Goal: Task Accomplishment & Management: Manage account settings

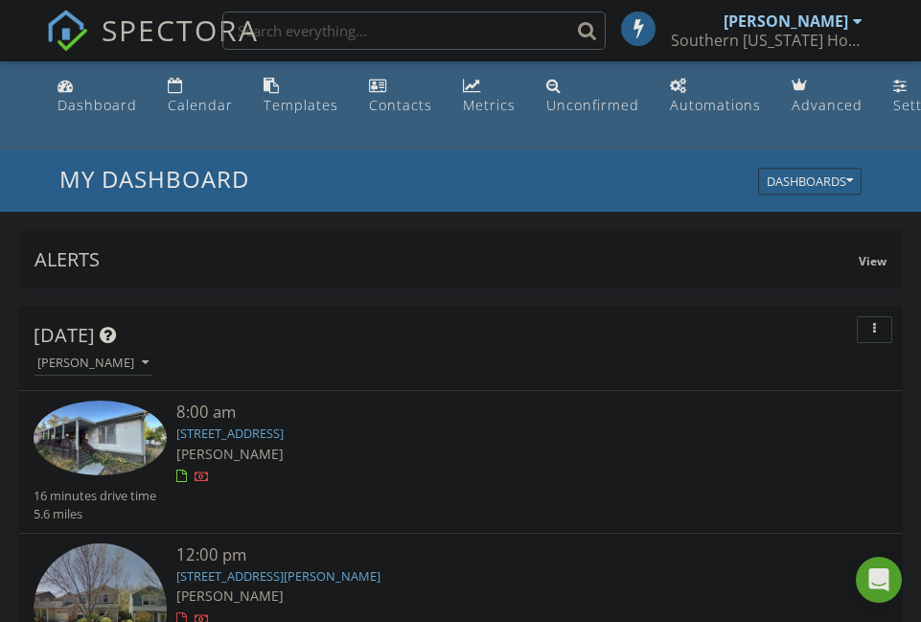
scroll to position [10, 10]
click at [274, 438] on link "[STREET_ADDRESS]" at bounding box center [229, 433] width 107 height 17
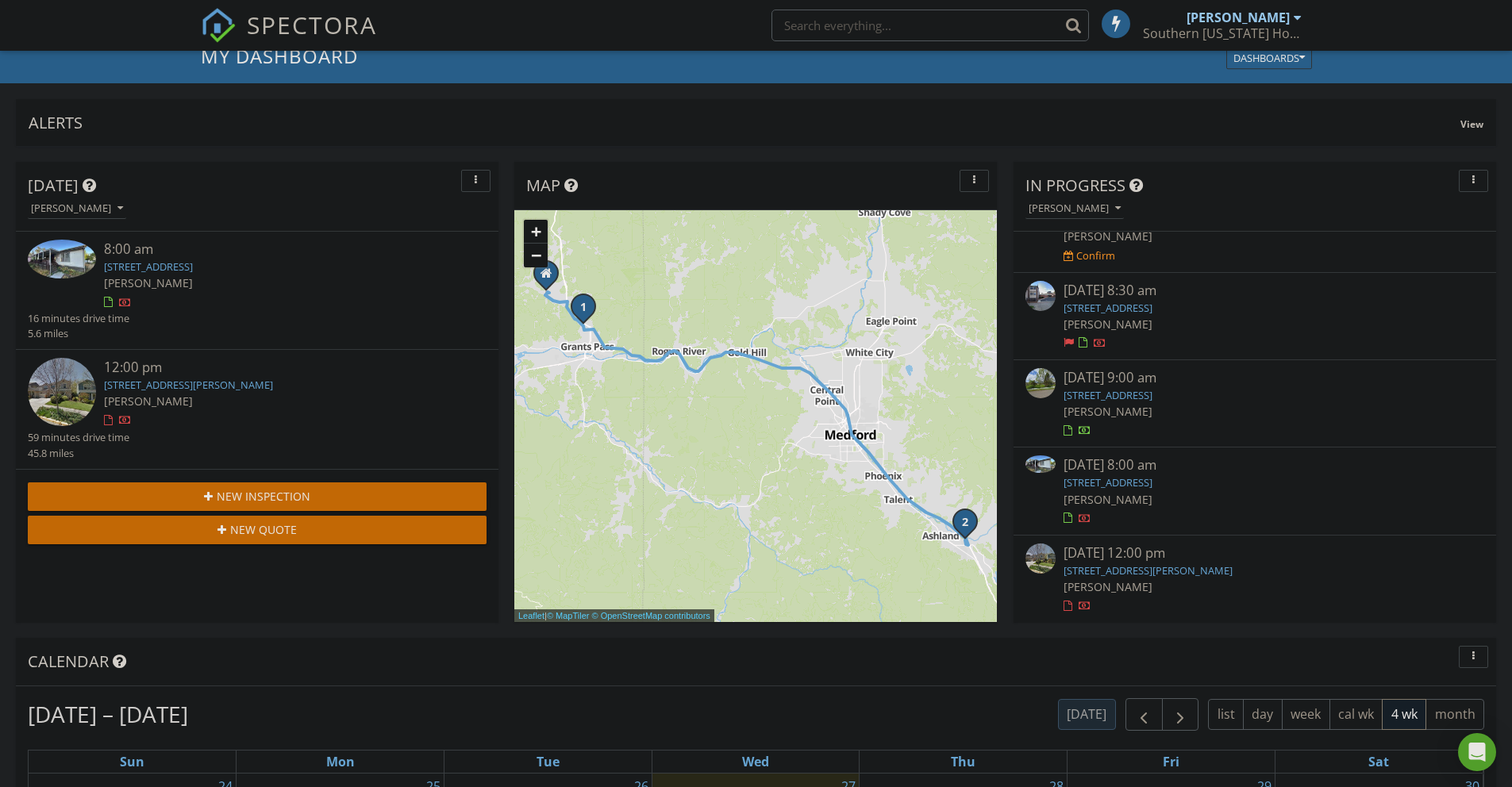
scroll to position [79, 0]
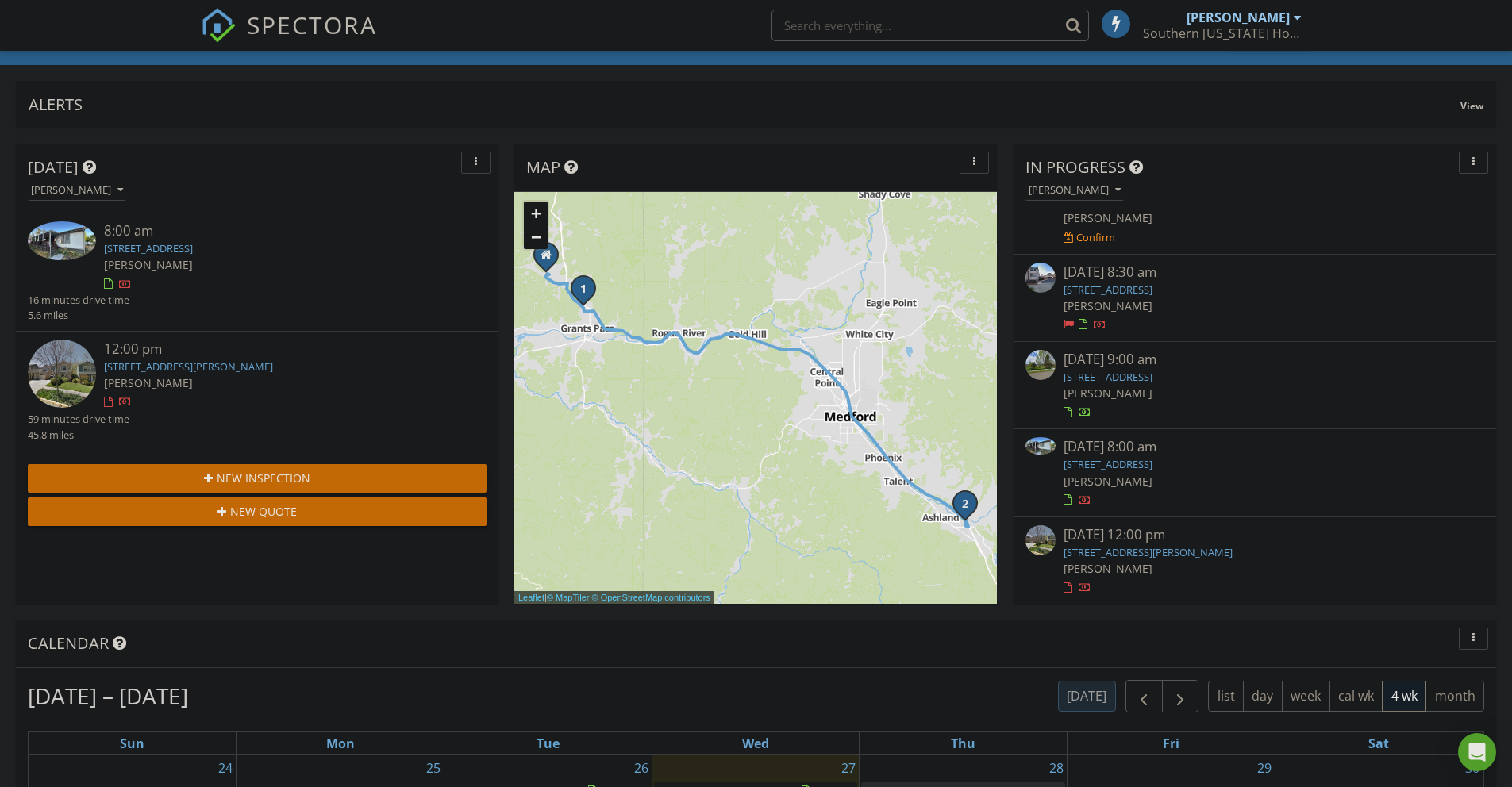
click at [1152, 463] on link "2325 NW Highland Ave 41, Grants Pass, OR 97526" at bounding box center [1107, 463] width 89 height 14
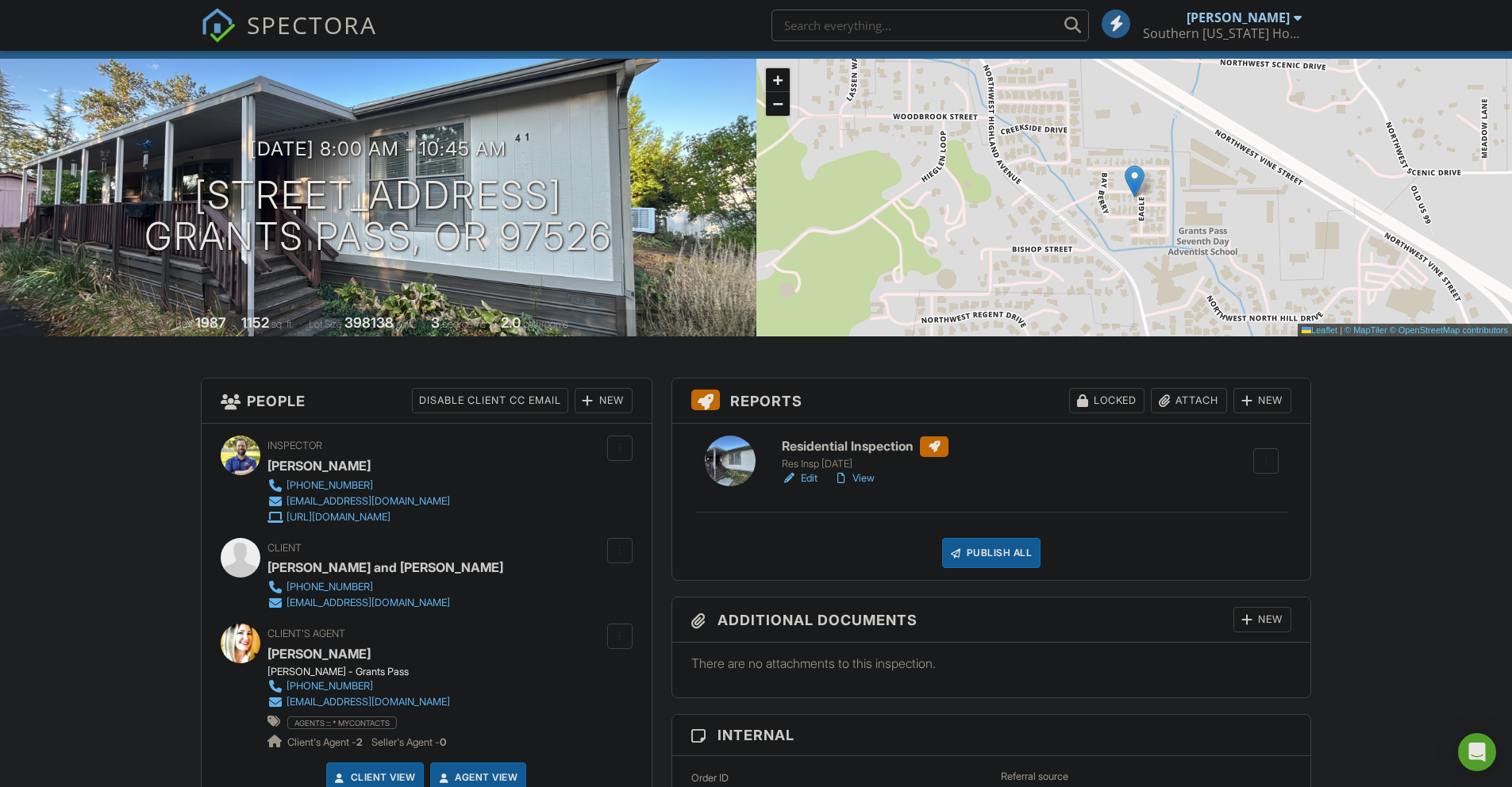
scroll to position [90, 0]
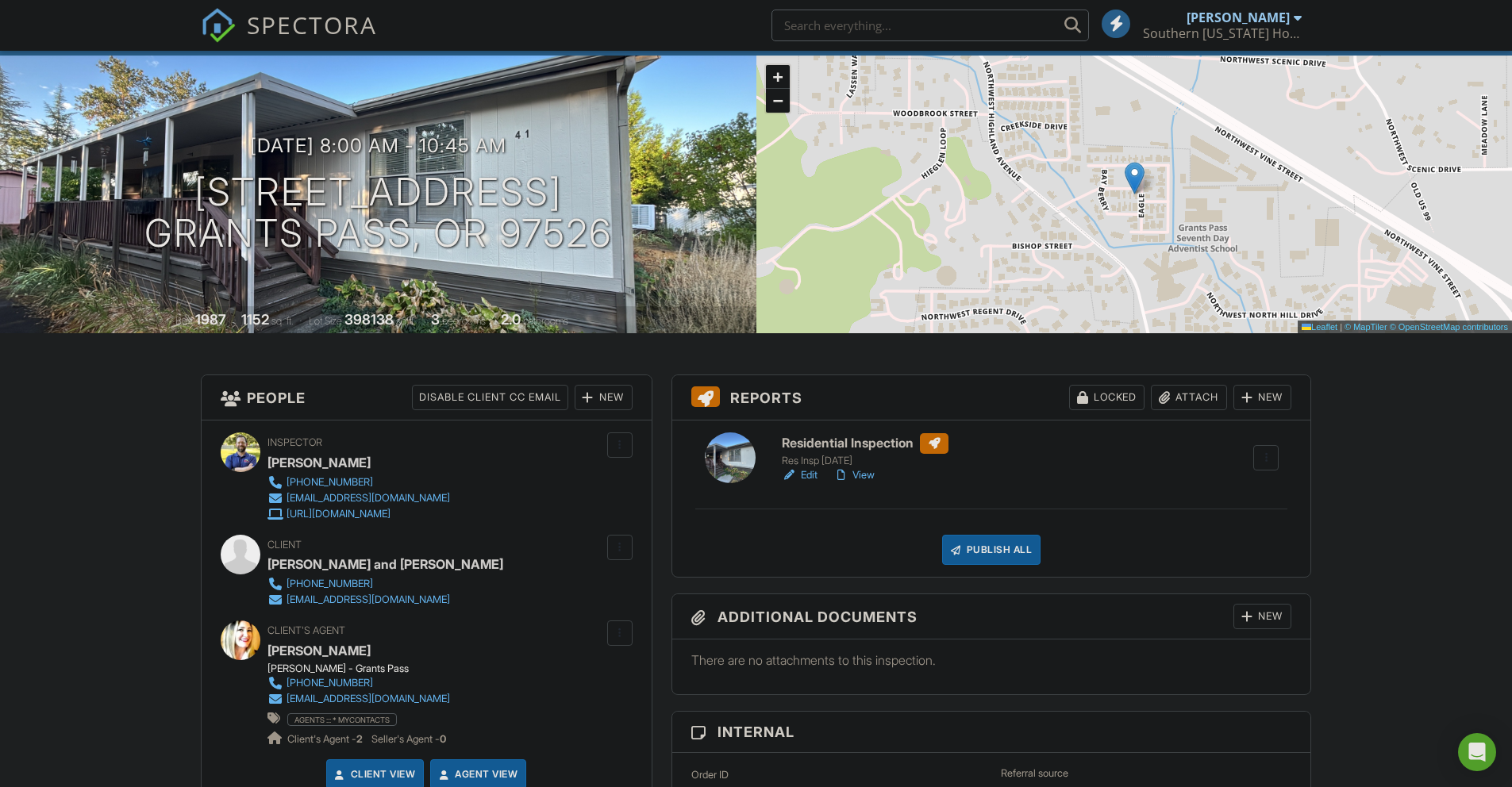
click at [802, 472] on link "Edit" at bounding box center [799, 475] width 36 height 16
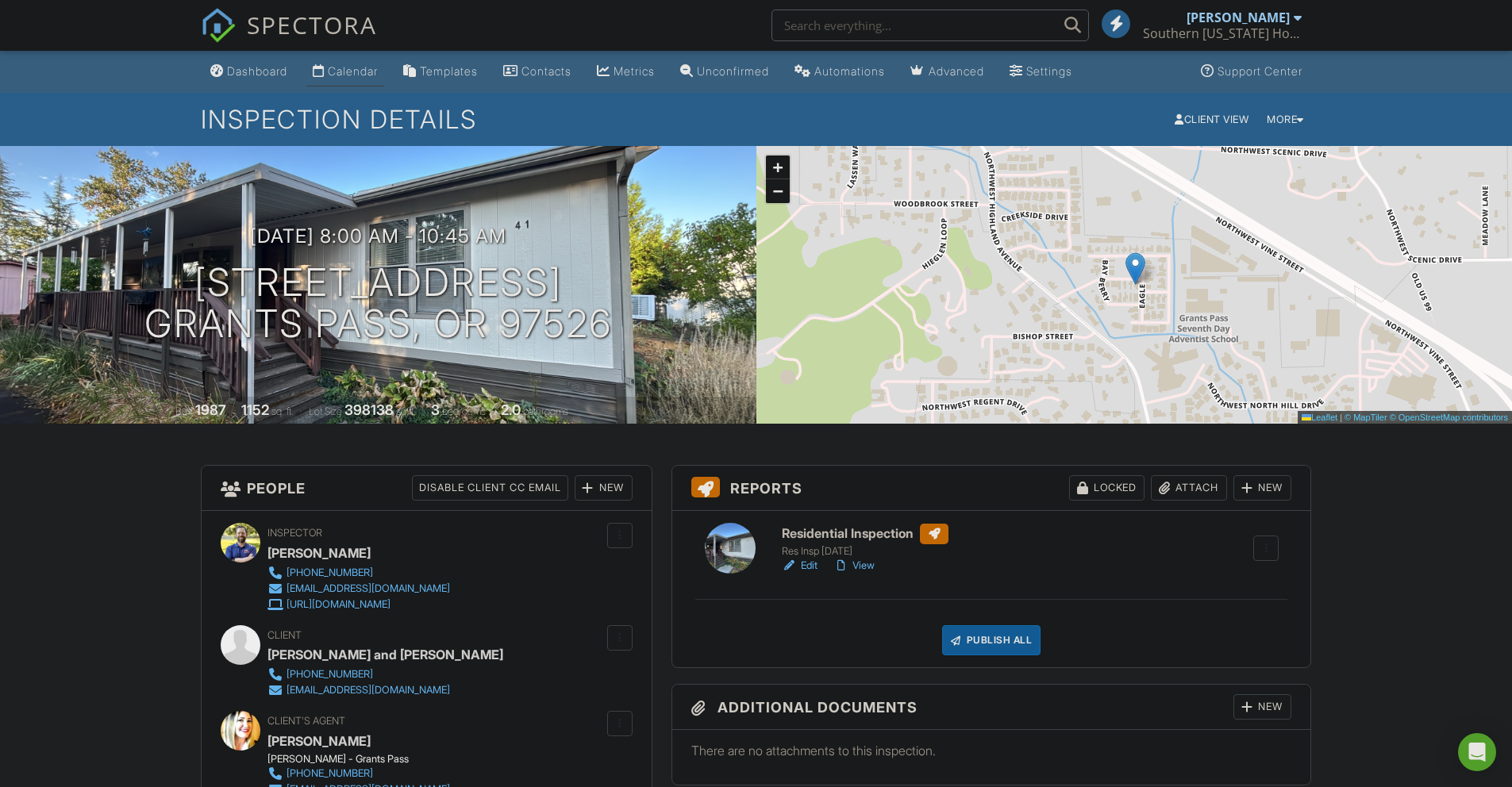
click at [322, 70] on div "Calendar" at bounding box center [319, 70] width 12 height 12
click at [0, 0] on div at bounding box center [0, 0] width 0 height 0
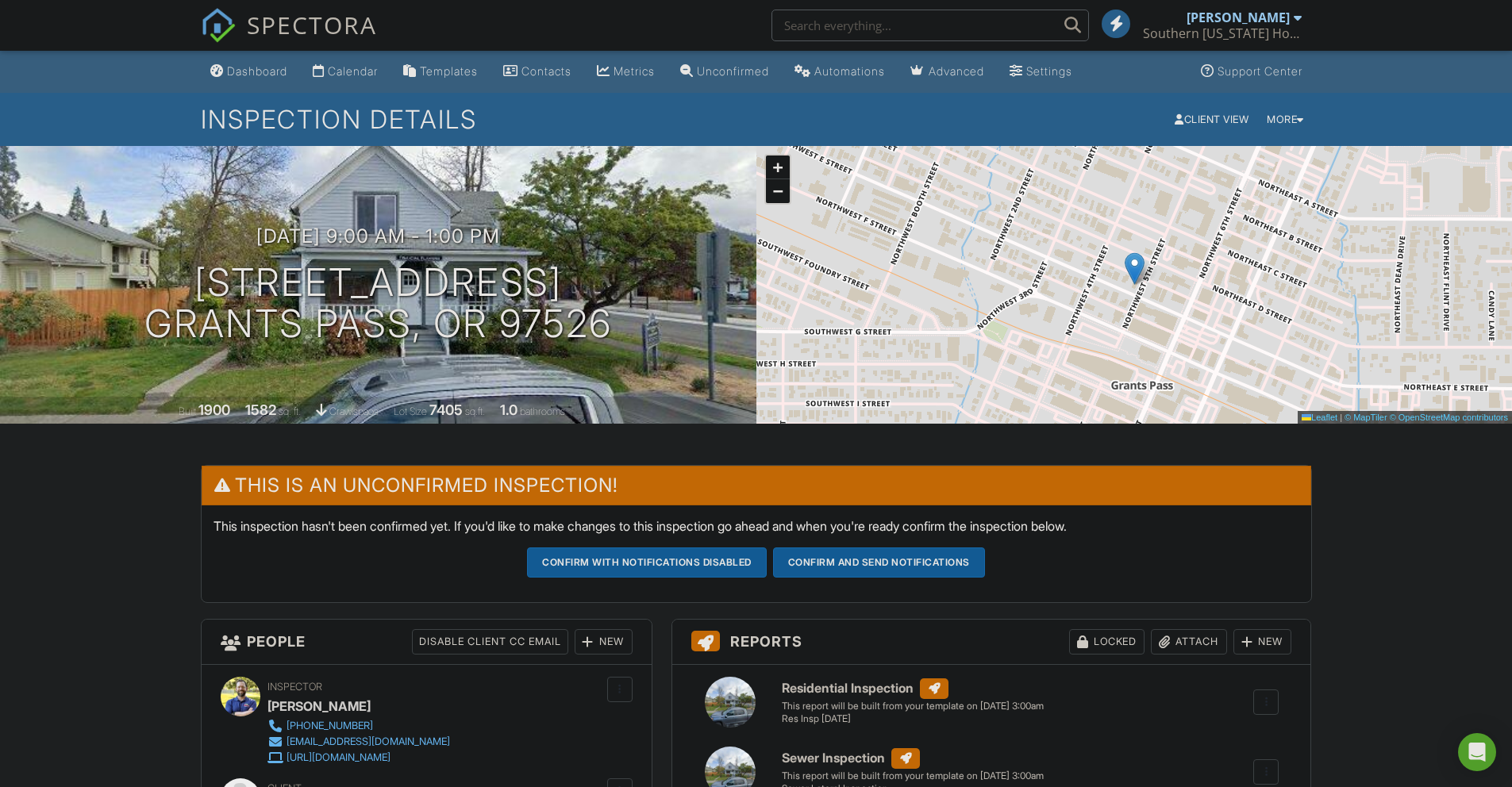
click at [335, 75] on div "Calendar" at bounding box center [353, 71] width 50 height 13
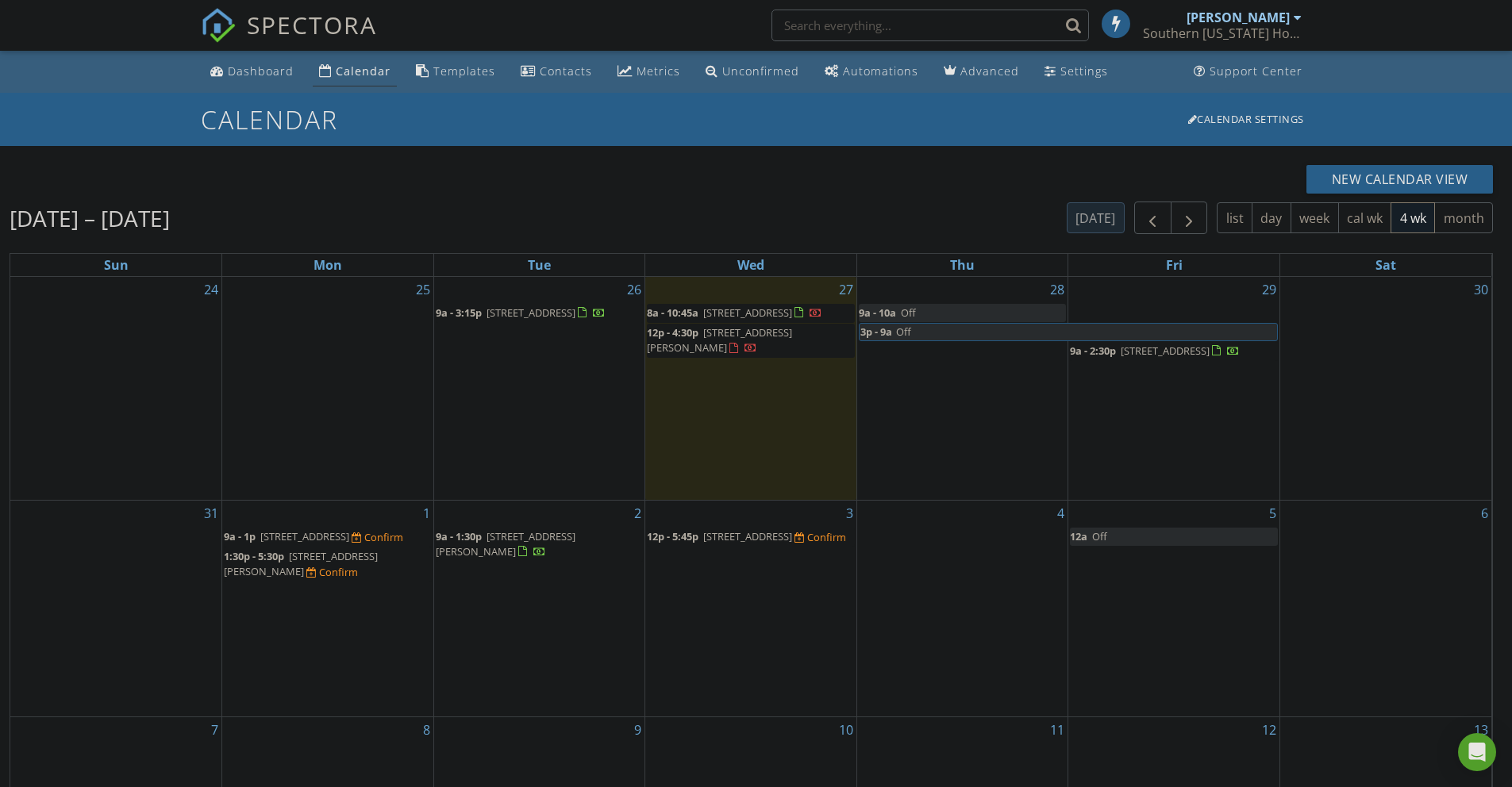
click at [294, 578] on span "[STREET_ADDRESS][PERSON_NAME]" at bounding box center [300, 563] width 154 height 29
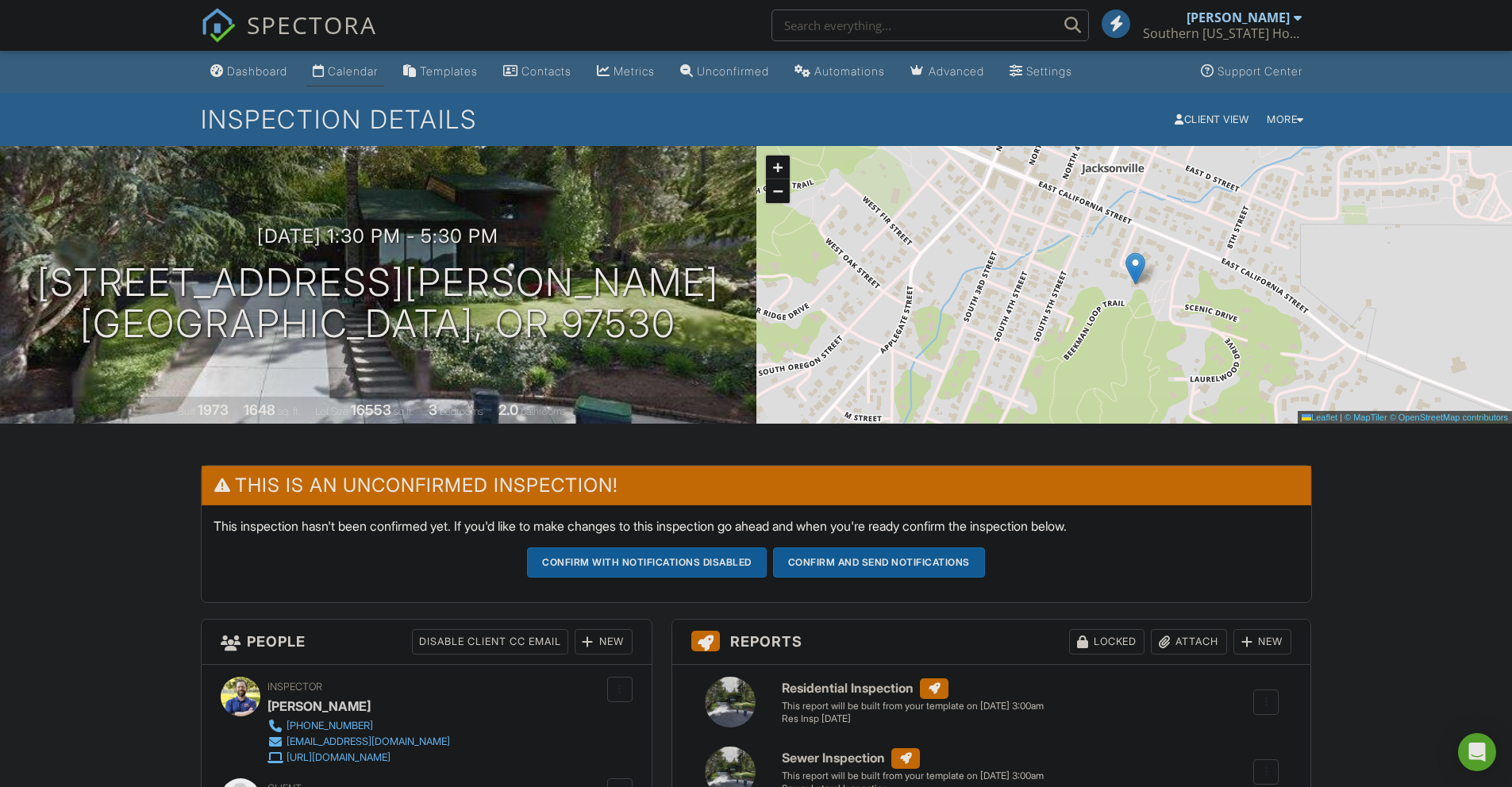
click at [336, 60] on link "Calendar" at bounding box center [345, 71] width 78 height 29
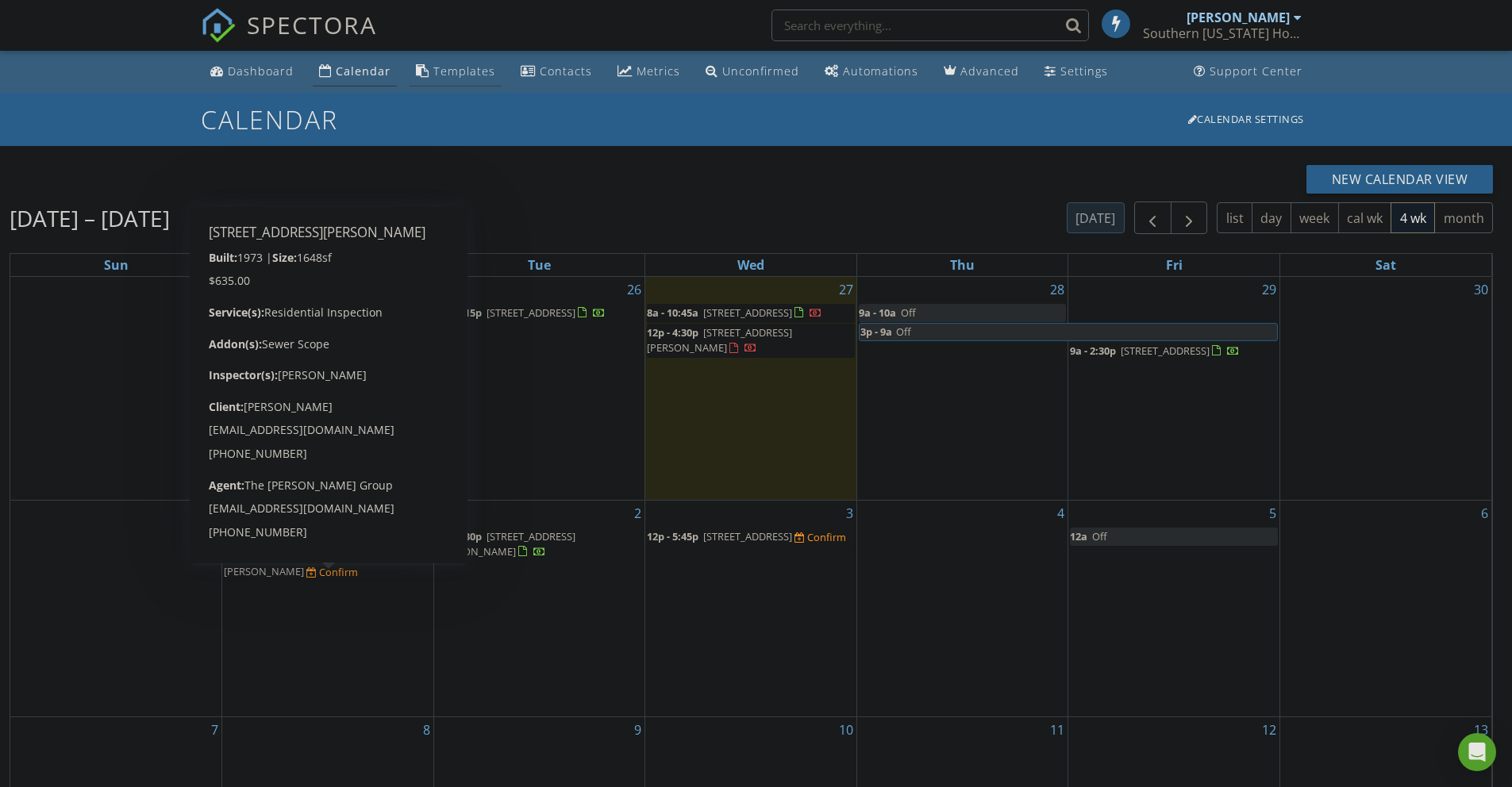
click at [450, 70] on div "Templates" at bounding box center [464, 71] width 62 height 15
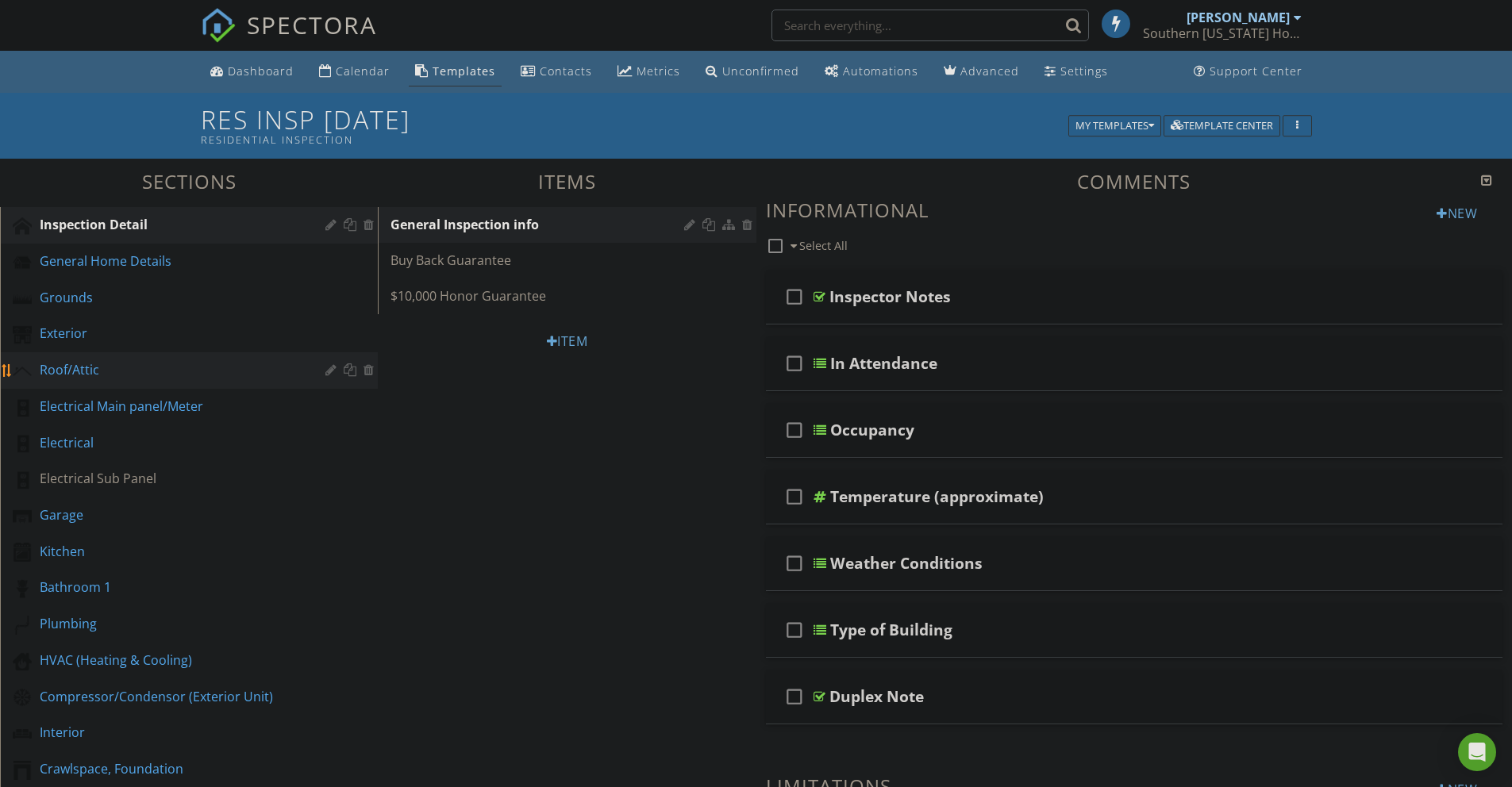
click at [112, 366] on div "Roof/Attic" at bounding box center [170, 369] width 262 height 19
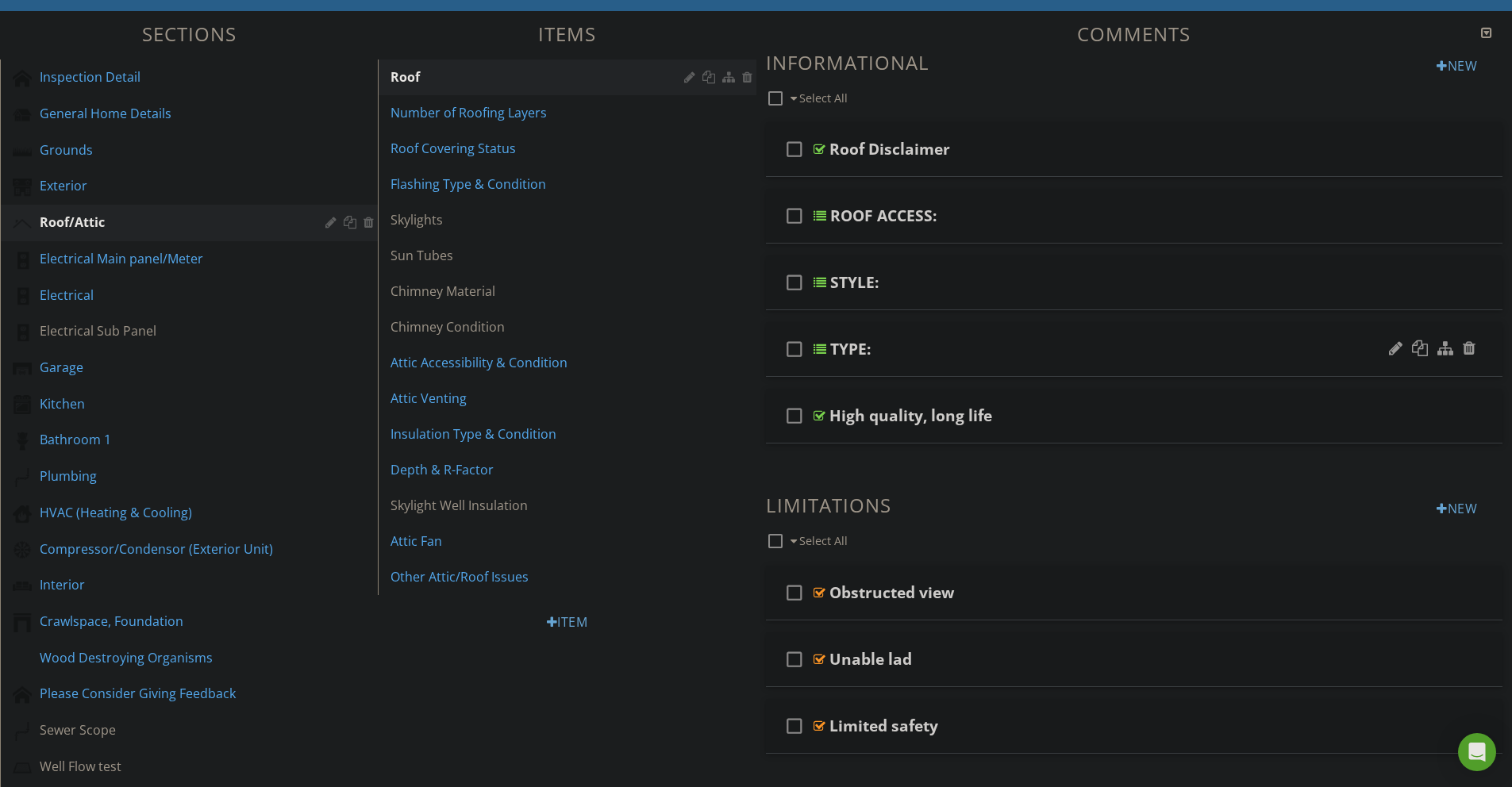
scroll to position [155, 0]
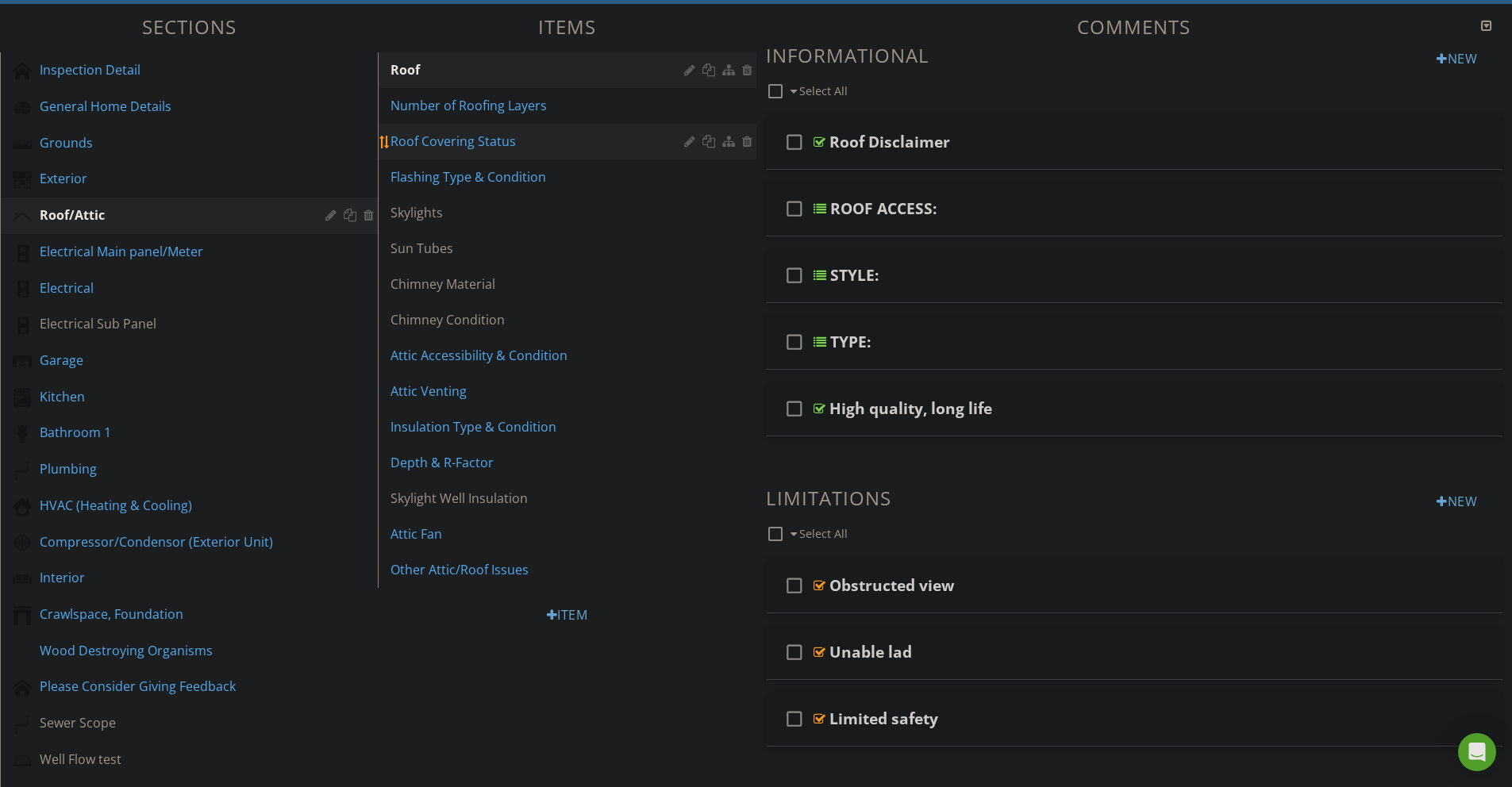
click at [476, 142] on div "Roof Covering Status" at bounding box center [540, 141] width 298 height 19
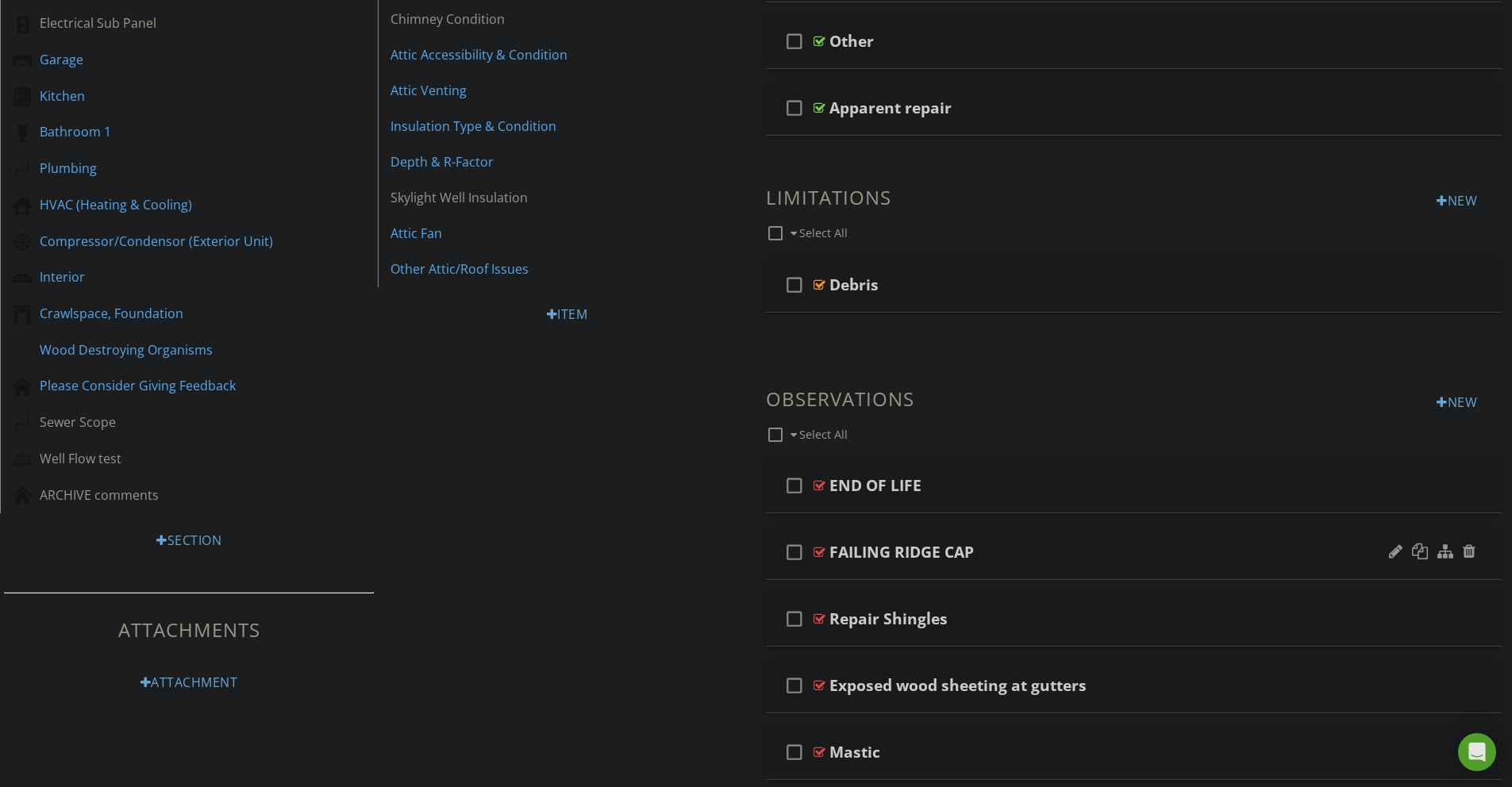
scroll to position [473, 0]
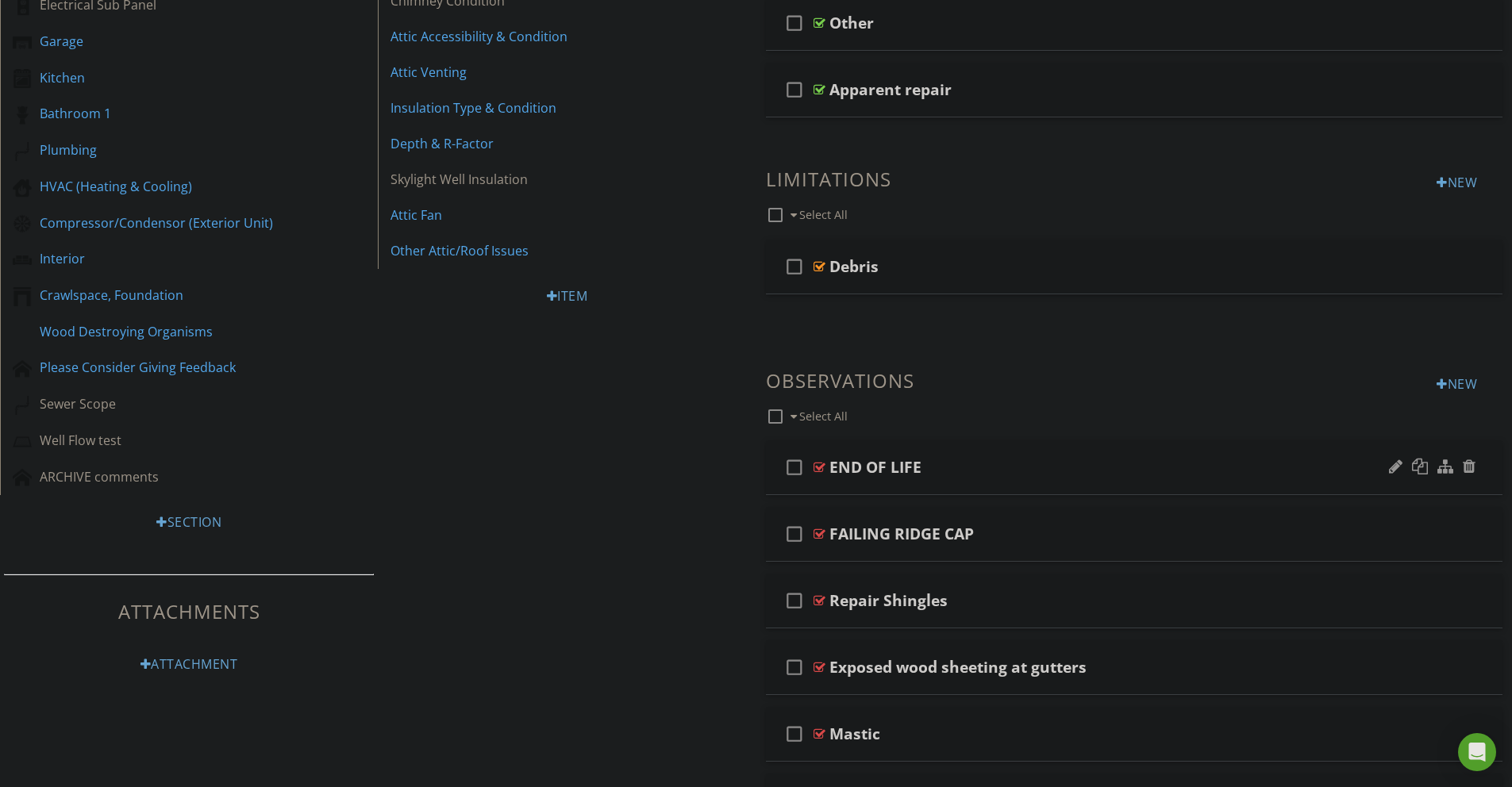
click at [817, 464] on div at bounding box center [819, 467] width 12 height 12
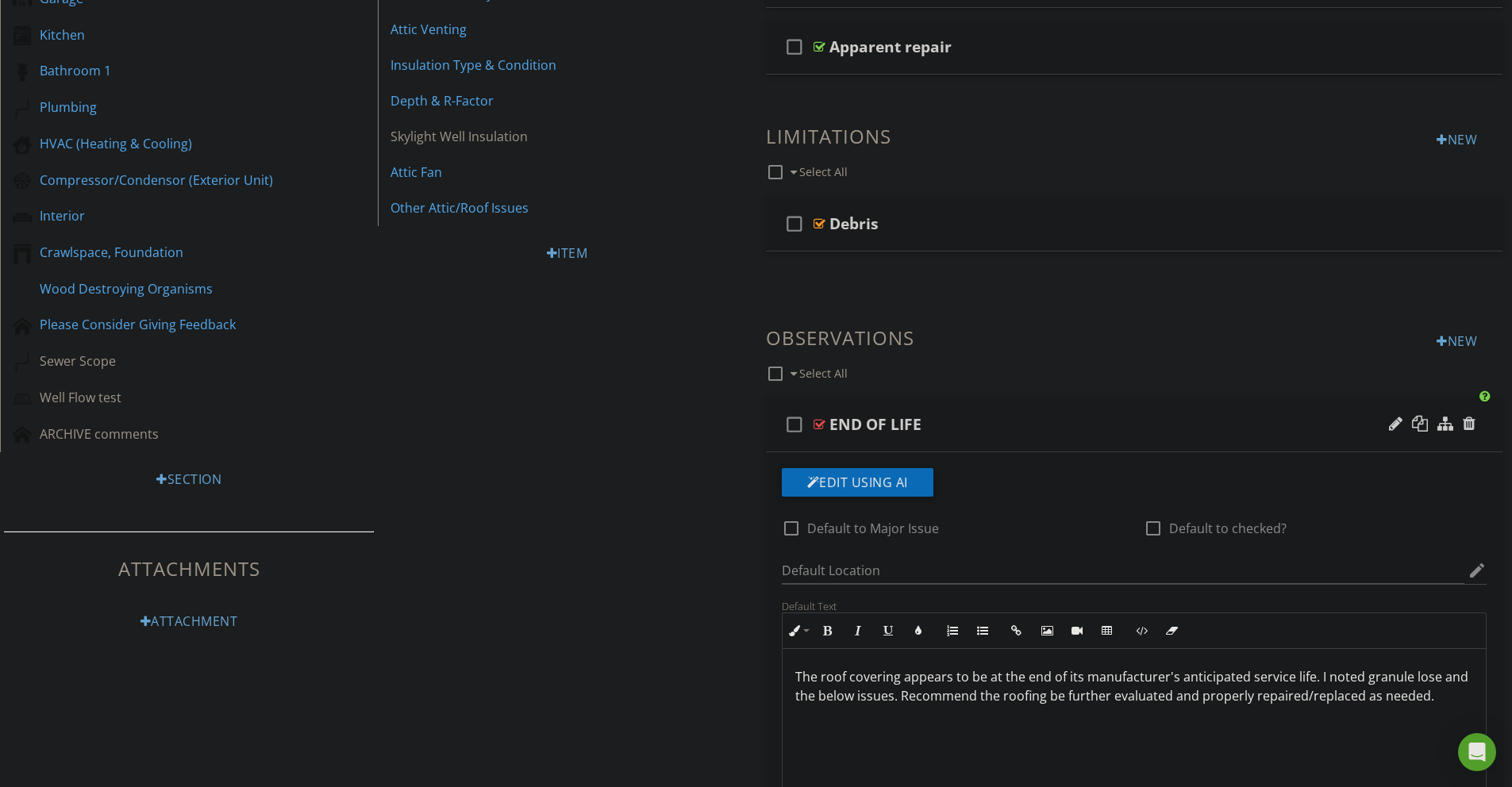
scroll to position [521, 0]
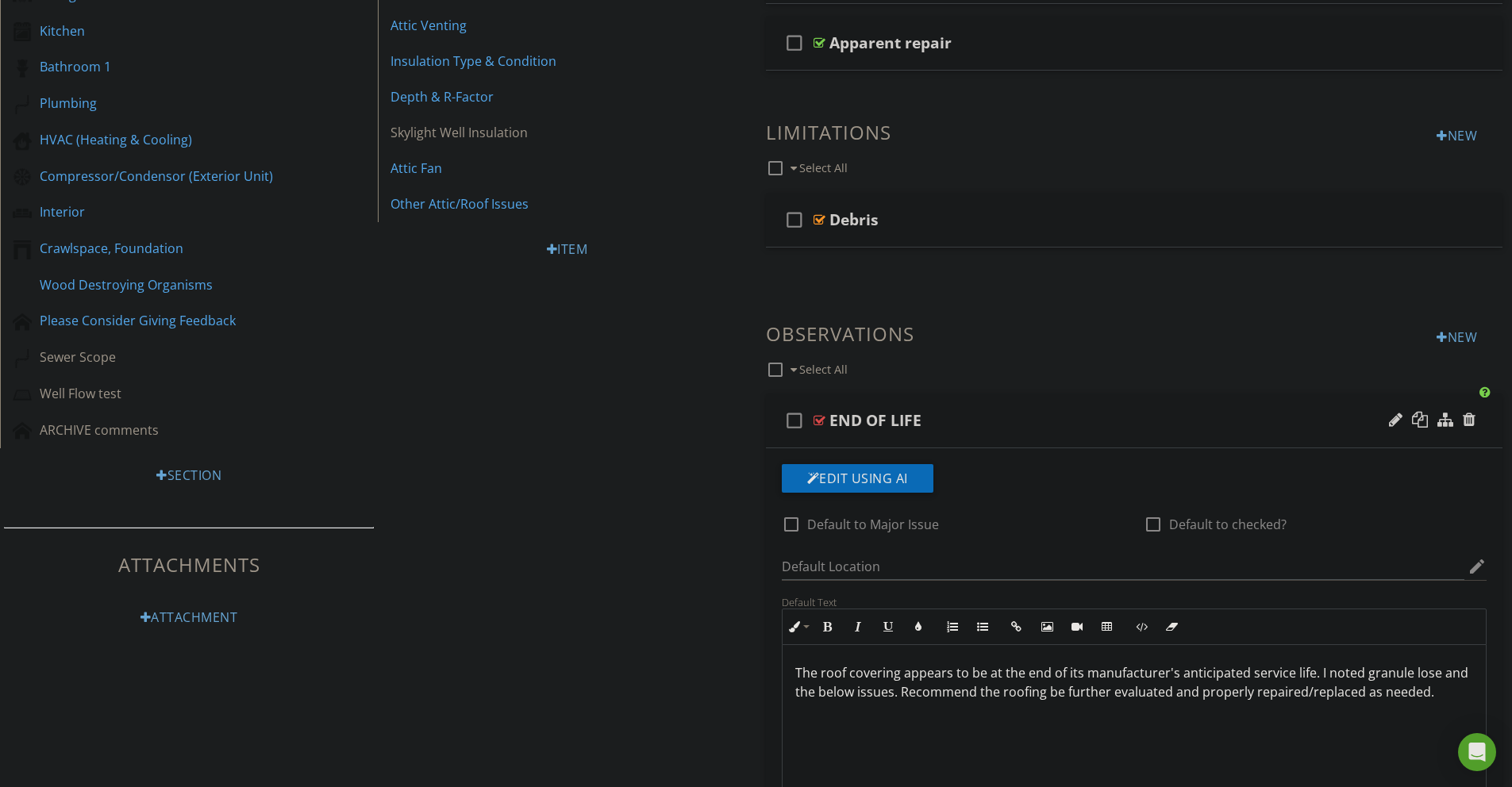
click at [1461, 674] on div "The roof covering appears to be at the end of its manufacturer's anticipated se…" at bounding box center [1134, 724] width 703 height 159
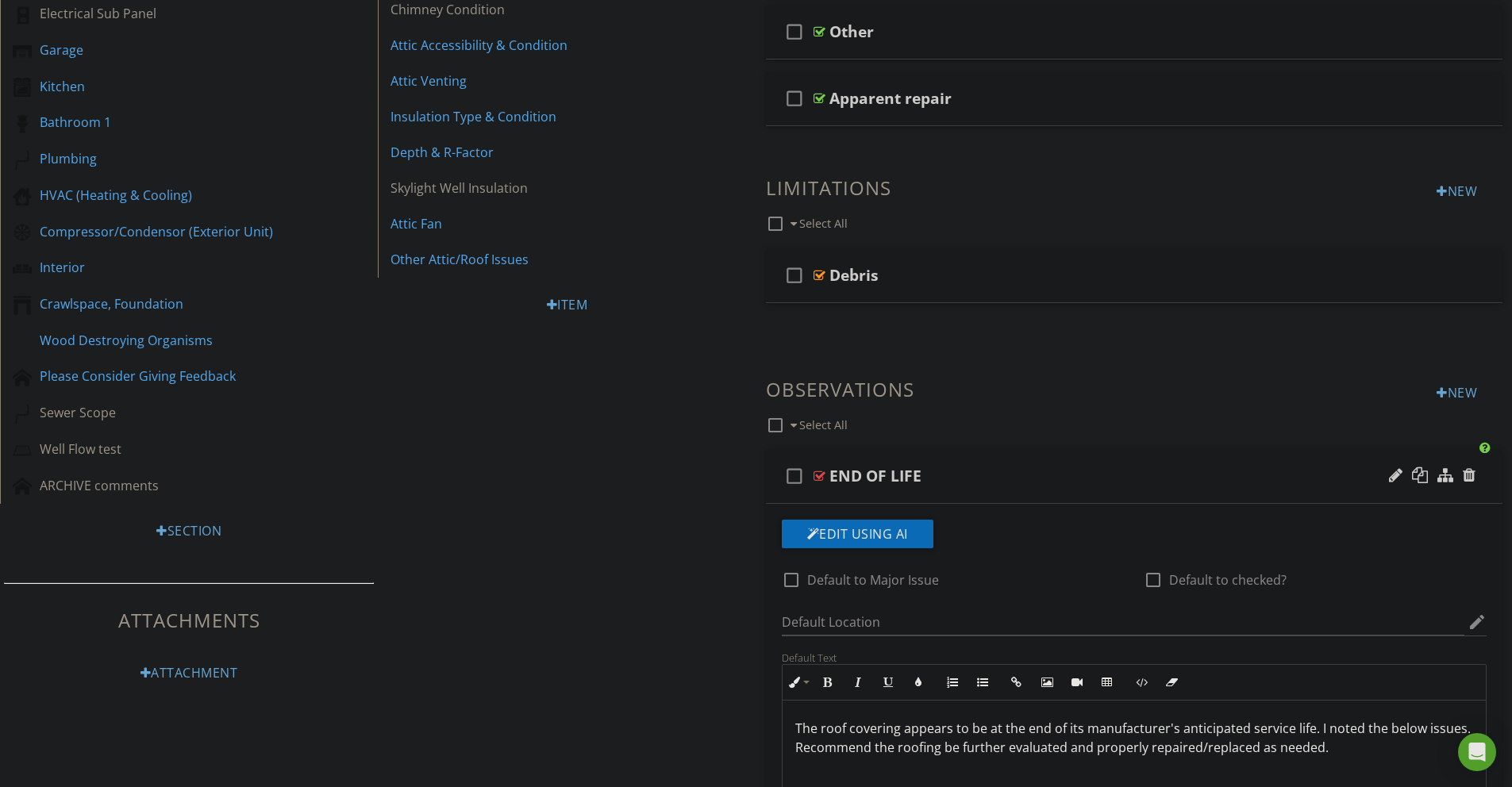
scroll to position [426, 0]
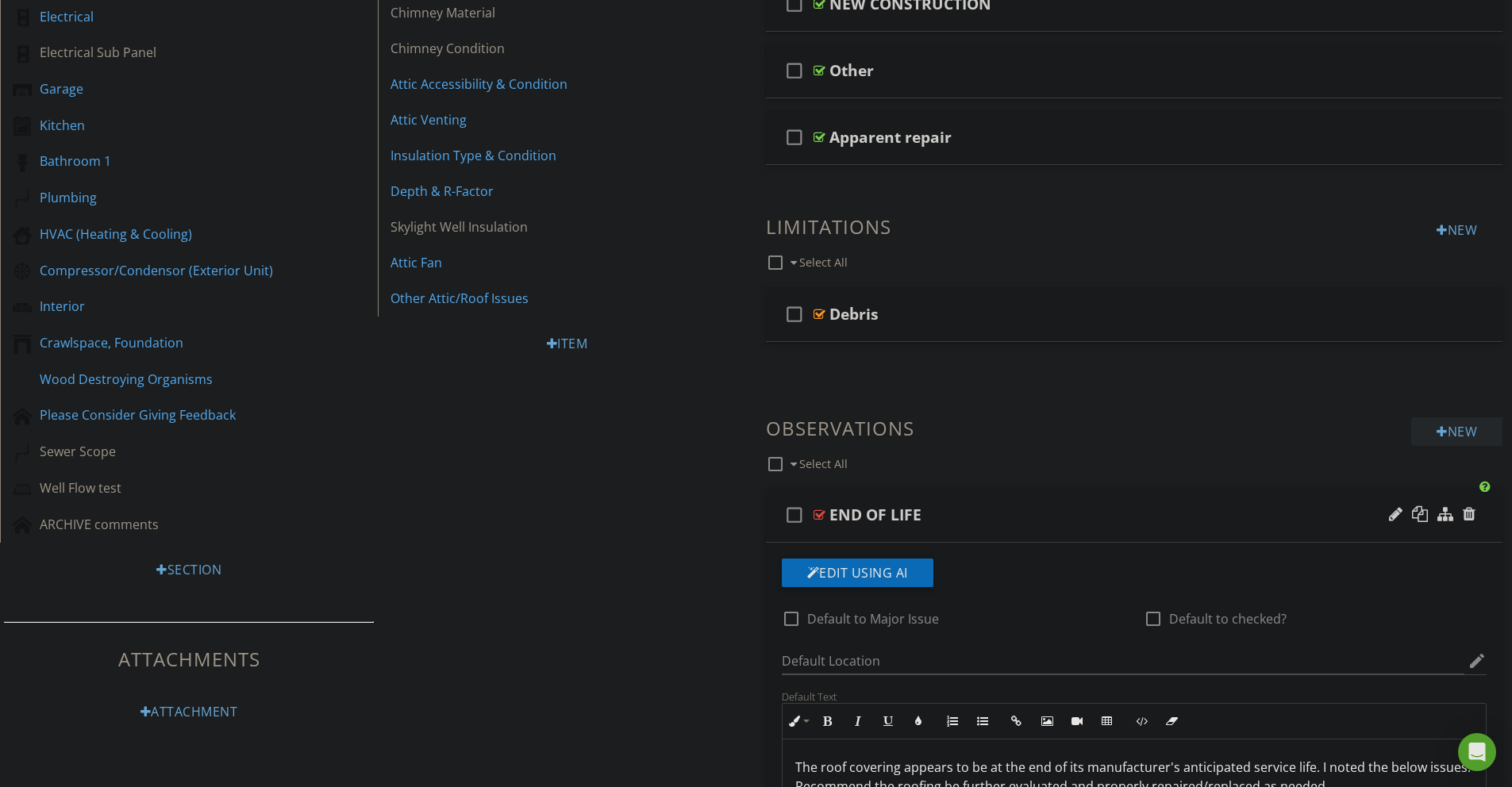
click at [1443, 434] on div "New" at bounding box center [1457, 431] width 91 height 29
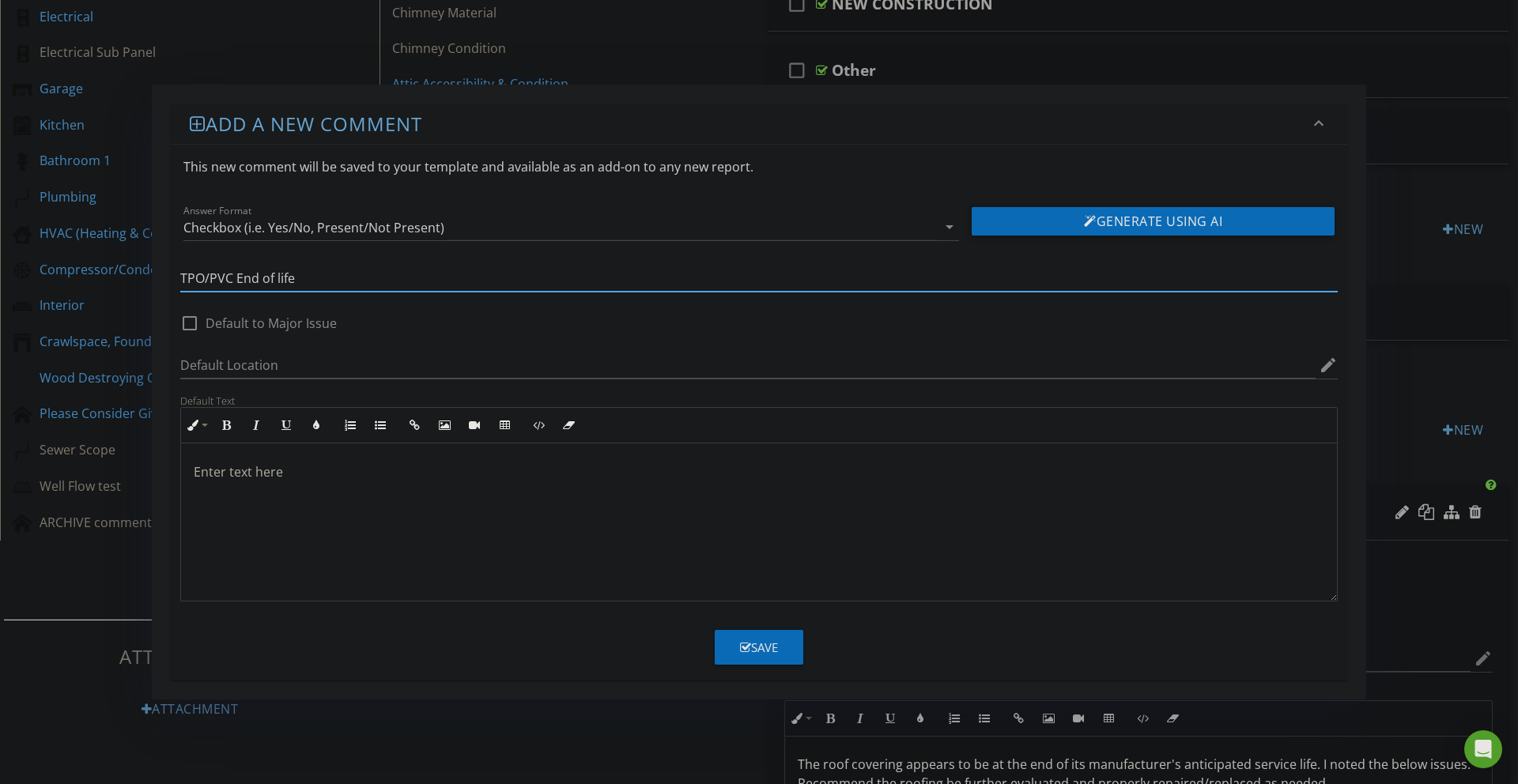
type input "TPO/PVC End of life"
click at [556, 495] on div at bounding box center [759, 523] width 1156 height 158
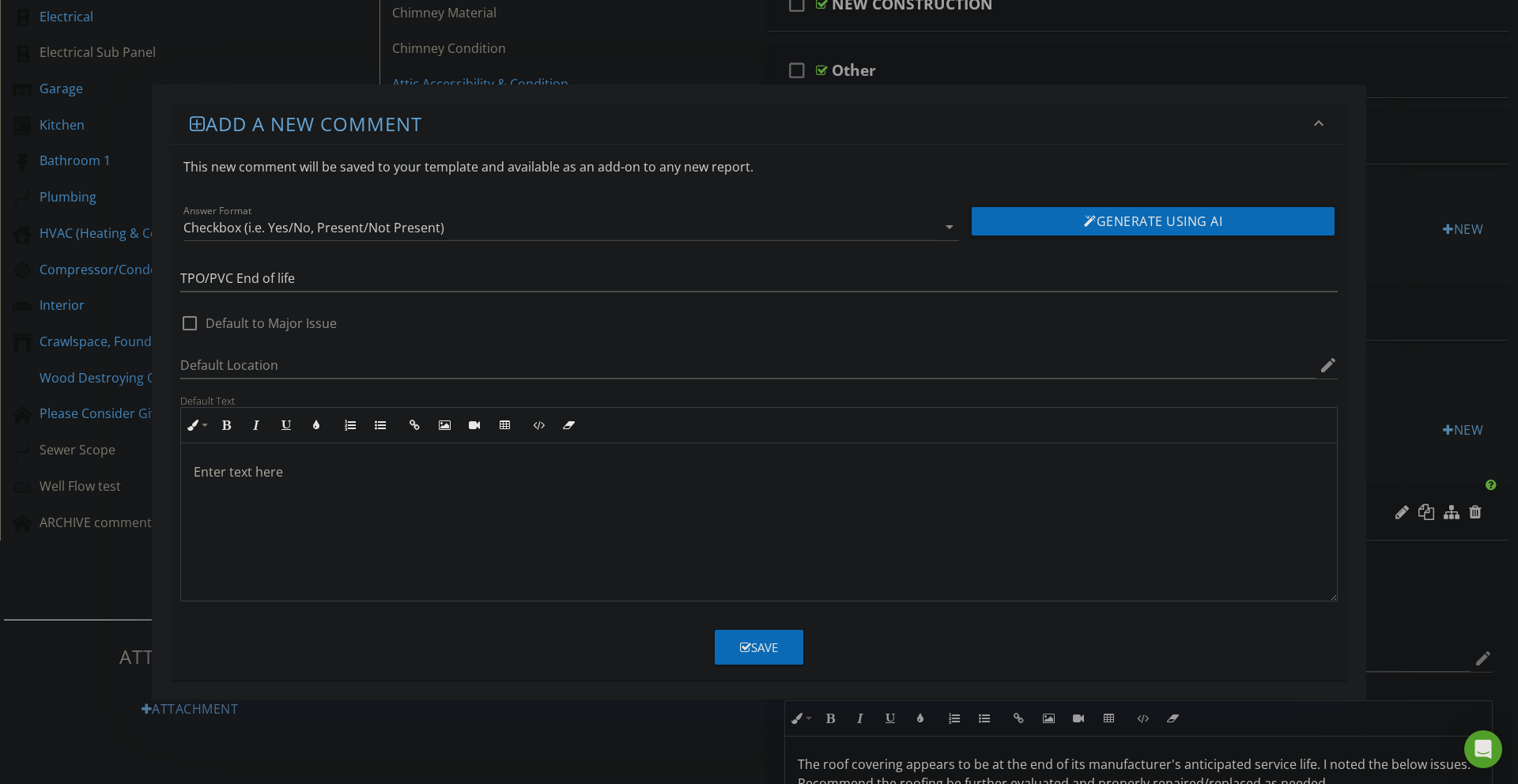
type textarea "<p>The low-slope roofing membrane (TPO or PVC) exhibited visible signs of aging…"
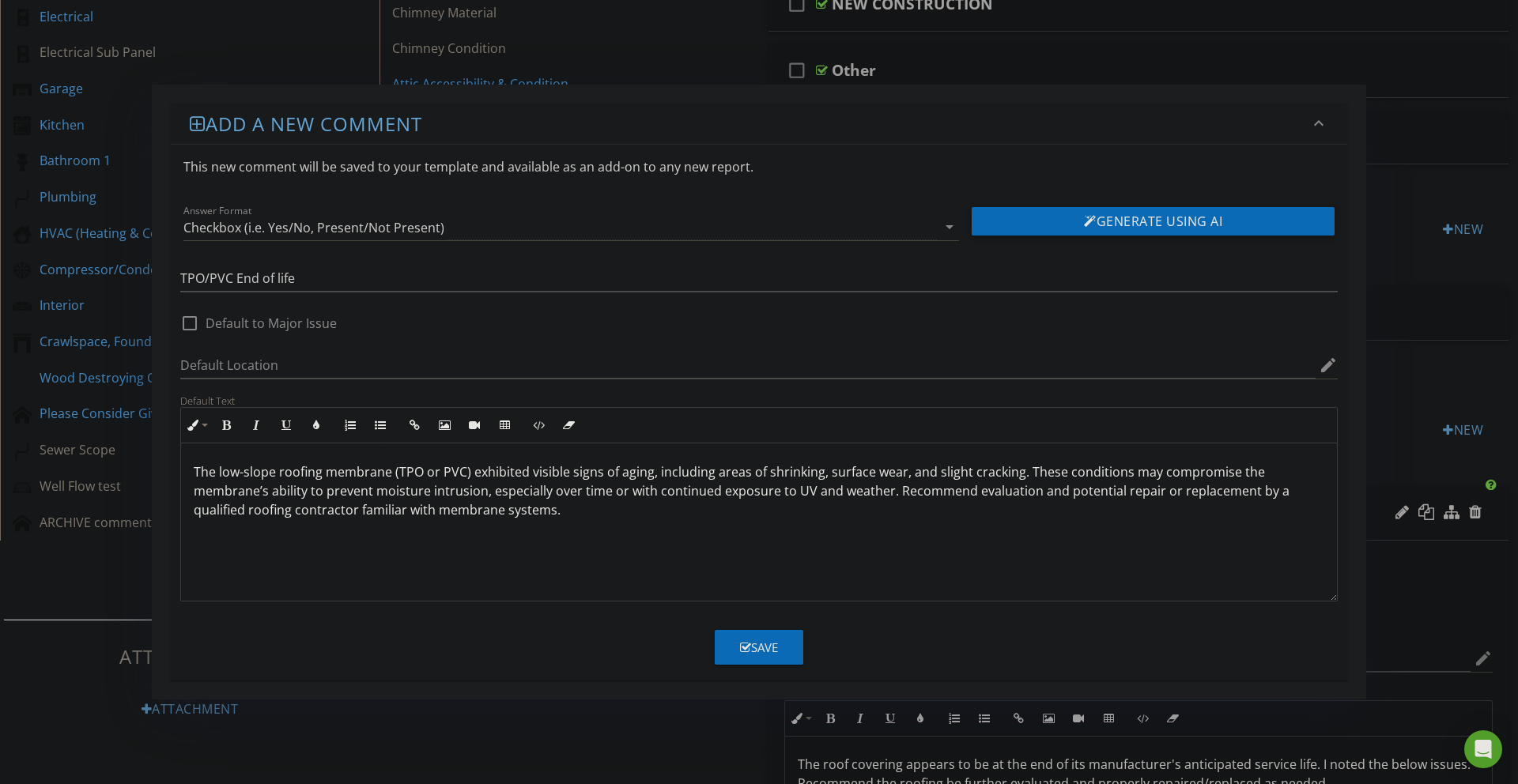
click at [791, 655] on button "Save" at bounding box center [759, 647] width 88 height 35
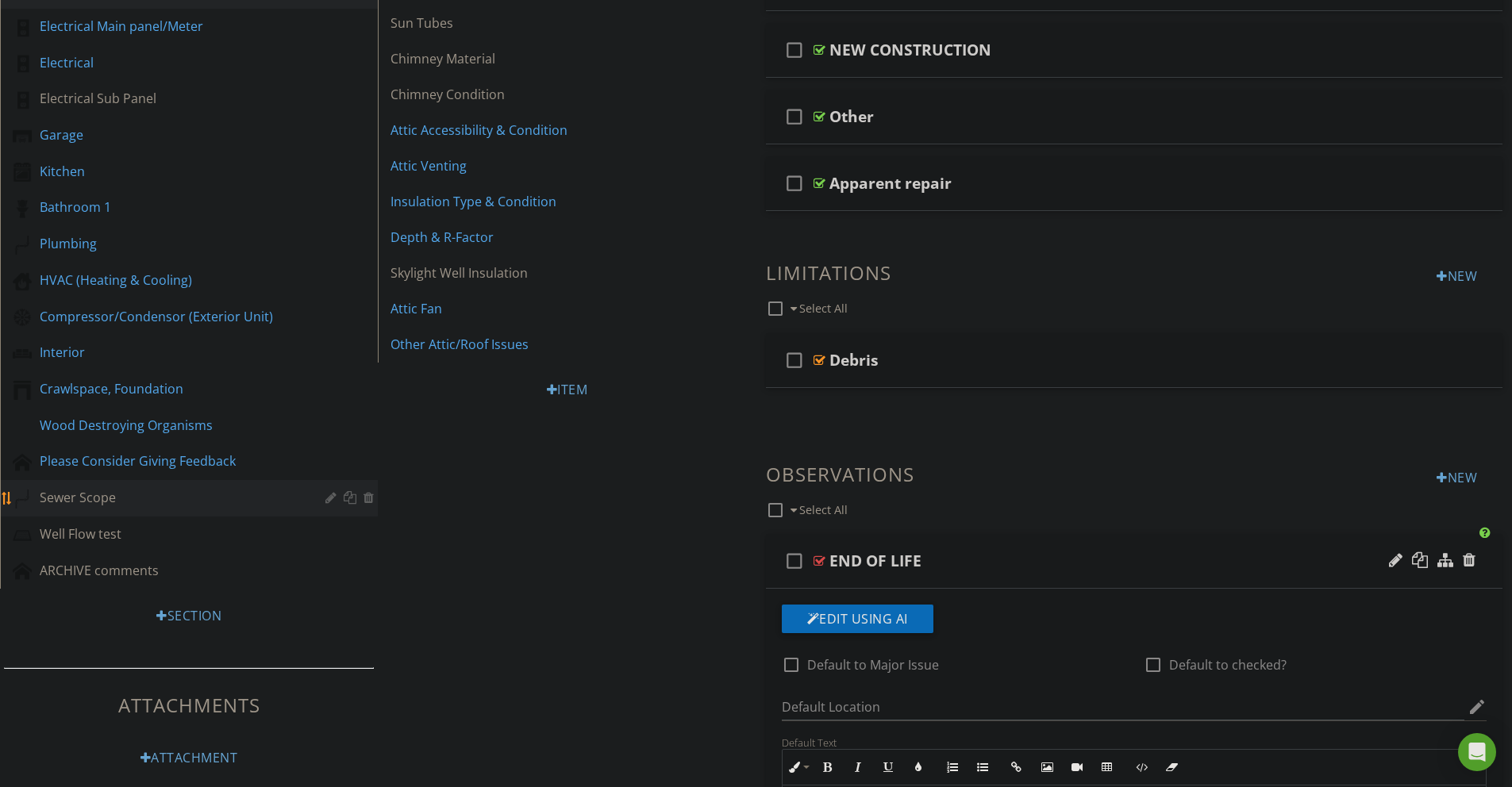
scroll to position [324, 0]
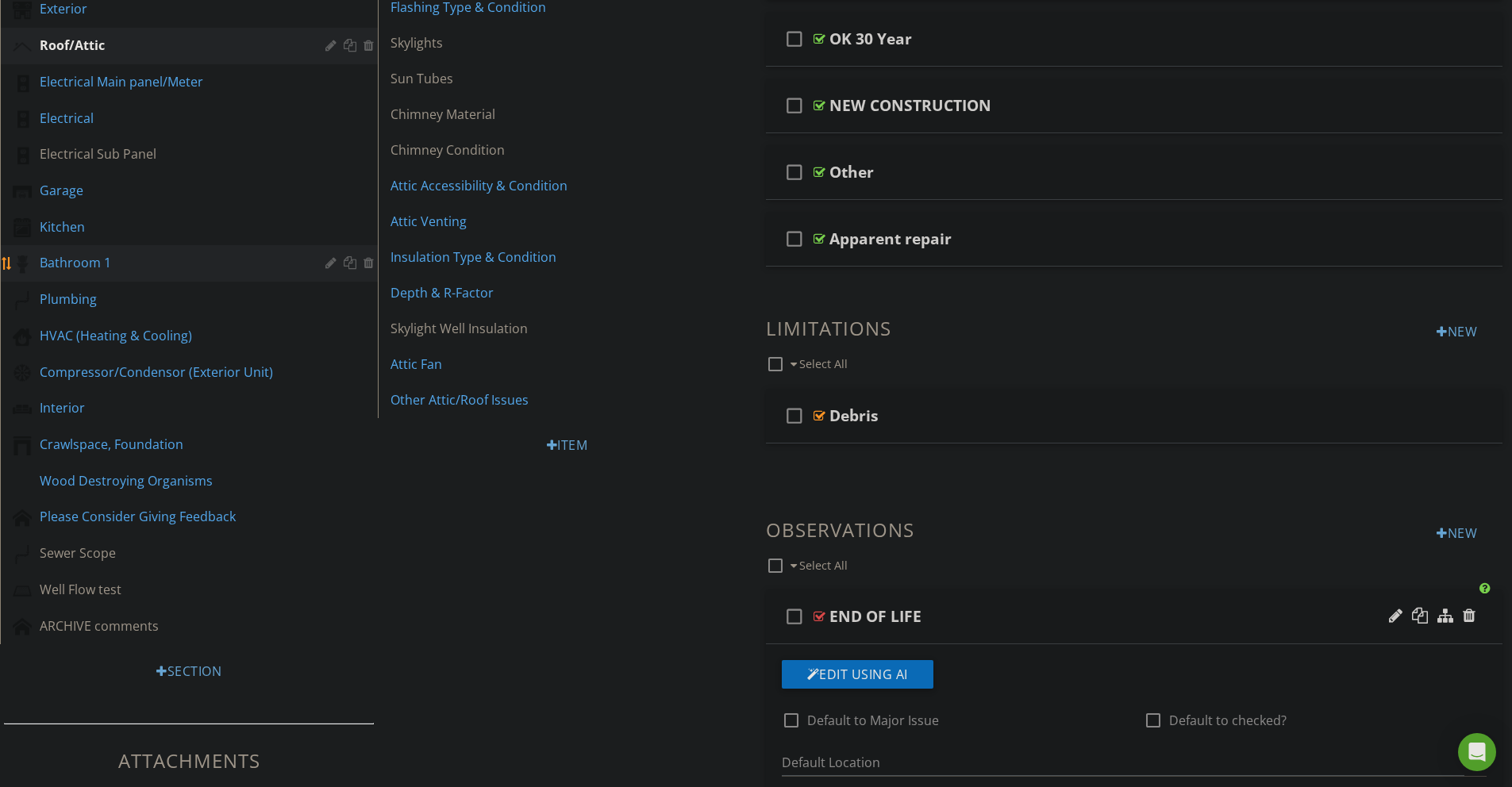
click at [95, 262] on div "Bathroom 1" at bounding box center [170, 262] width 262 height 19
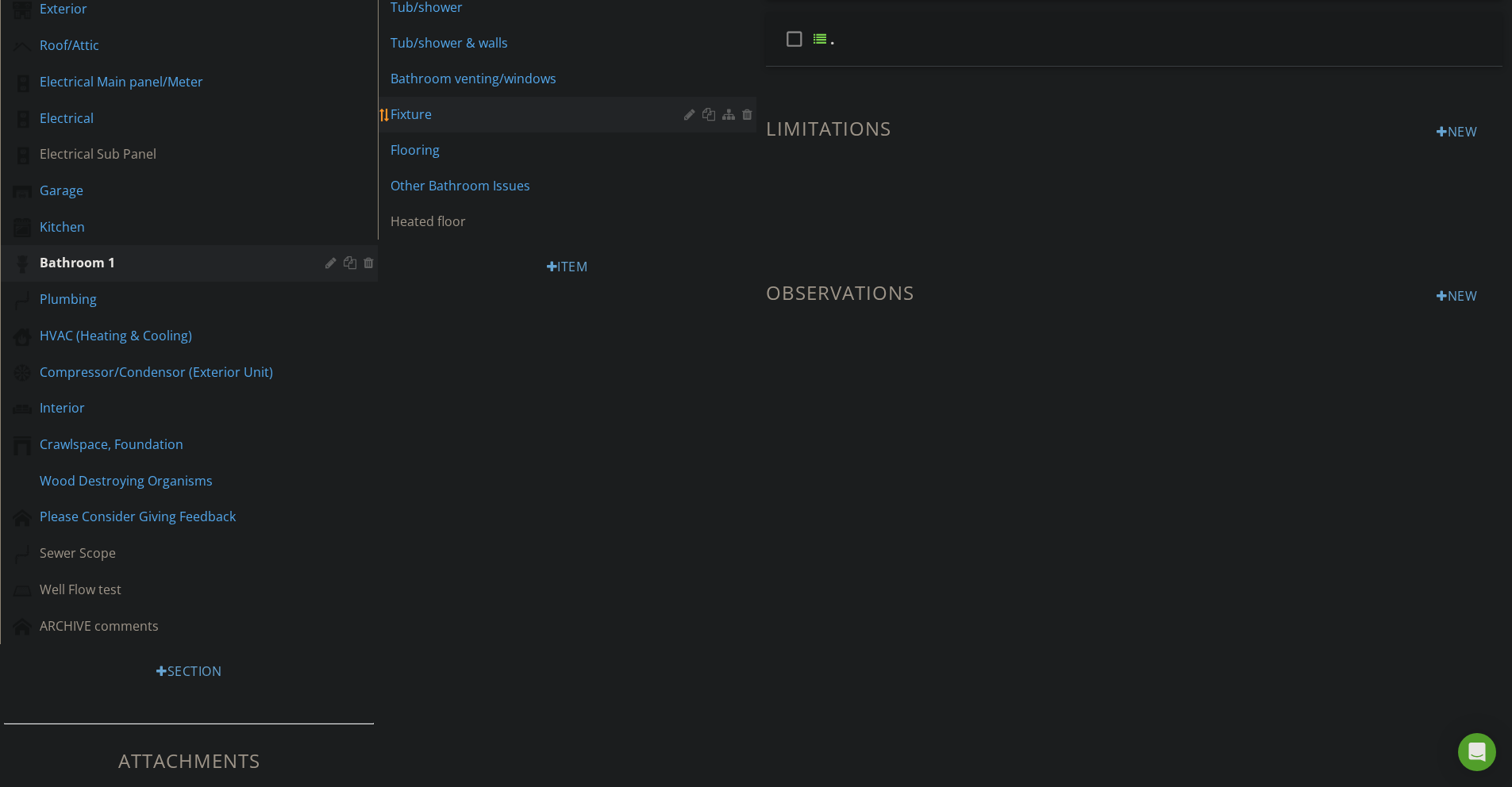
click at [427, 116] on div "Fixture" at bounding box center [540, 114] width 298 height 19
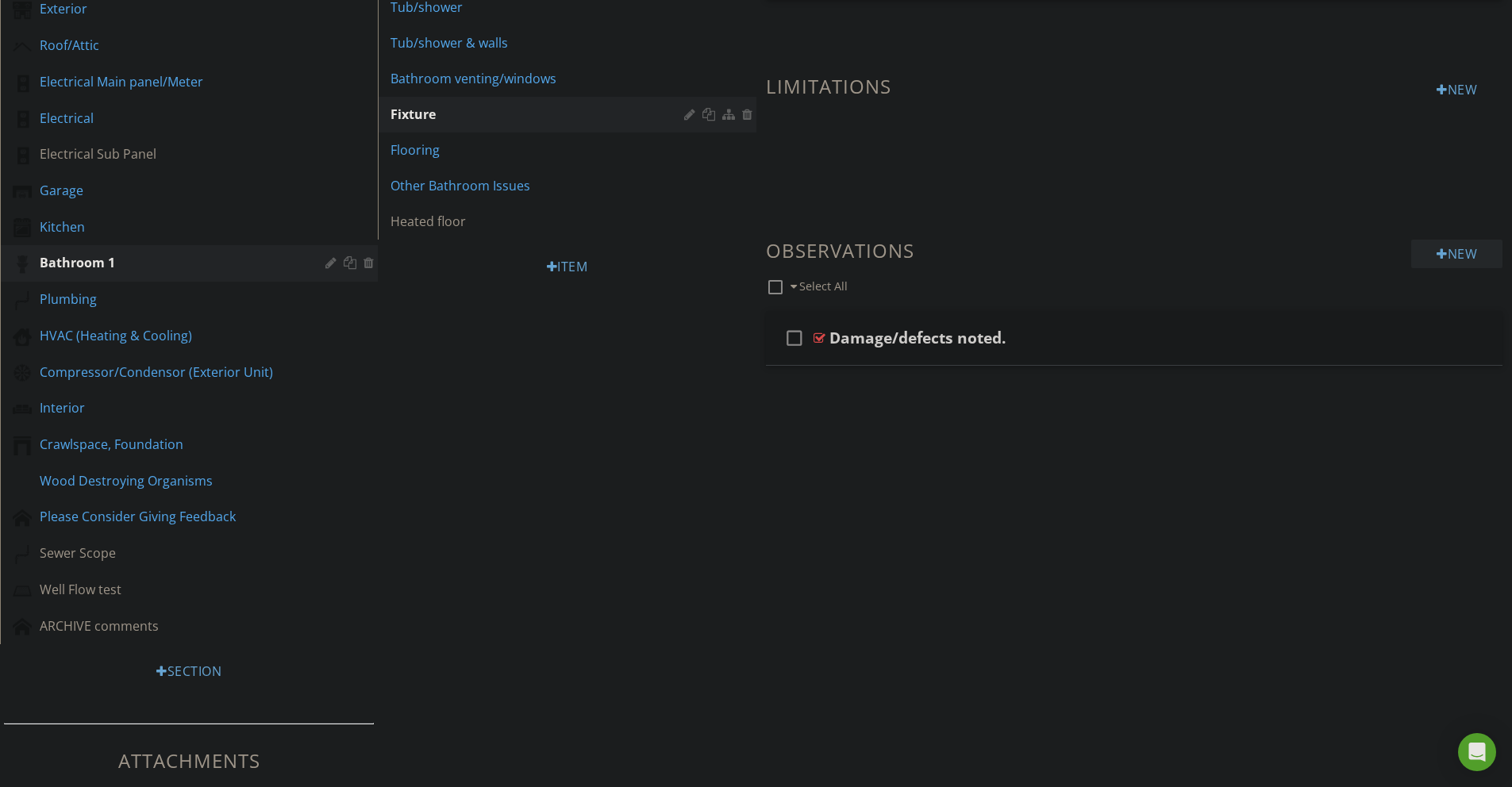
click at [1443, 247] on div "New" at bounding box center [1457, 254] width 91 height 29
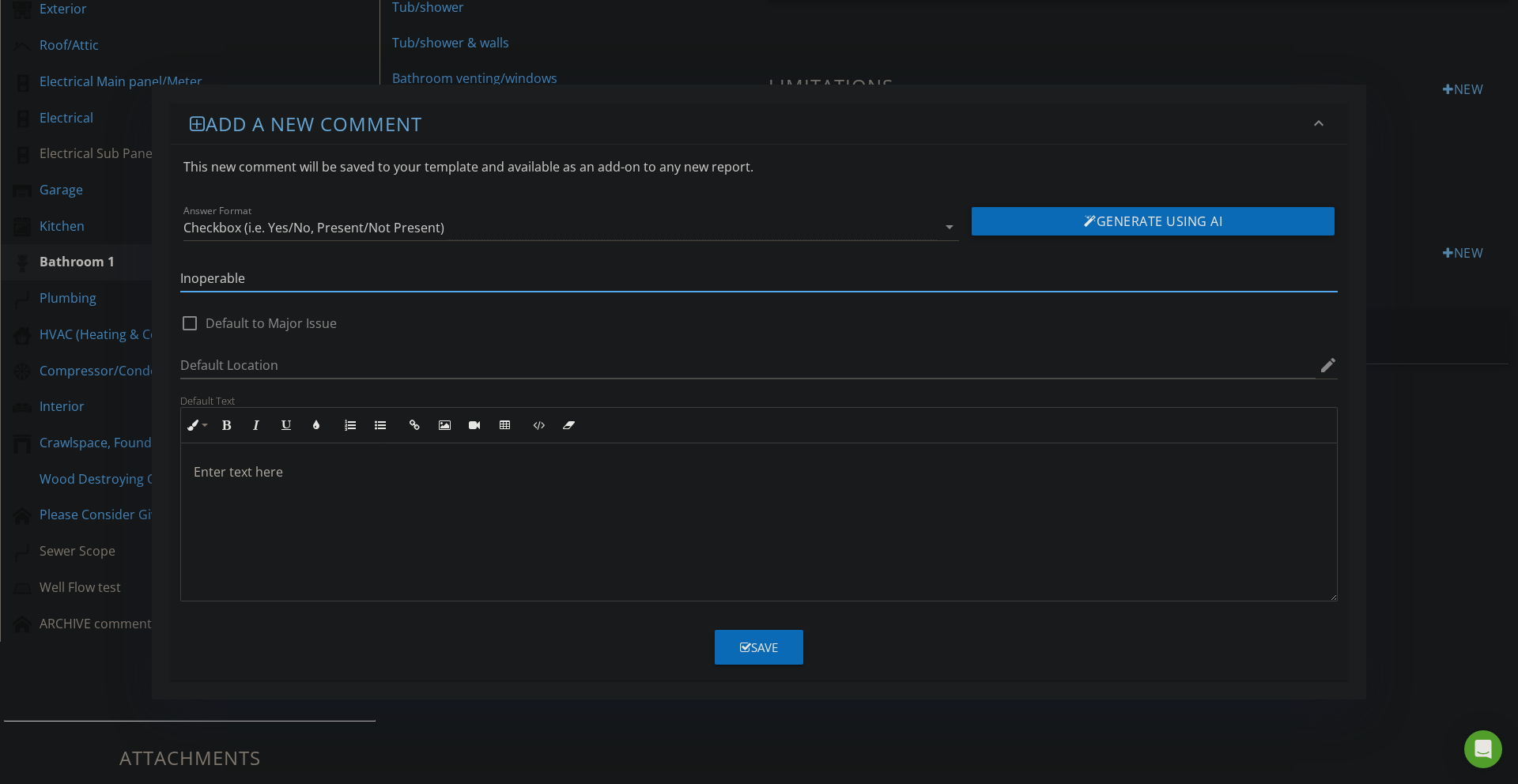
type input "Inoperable"
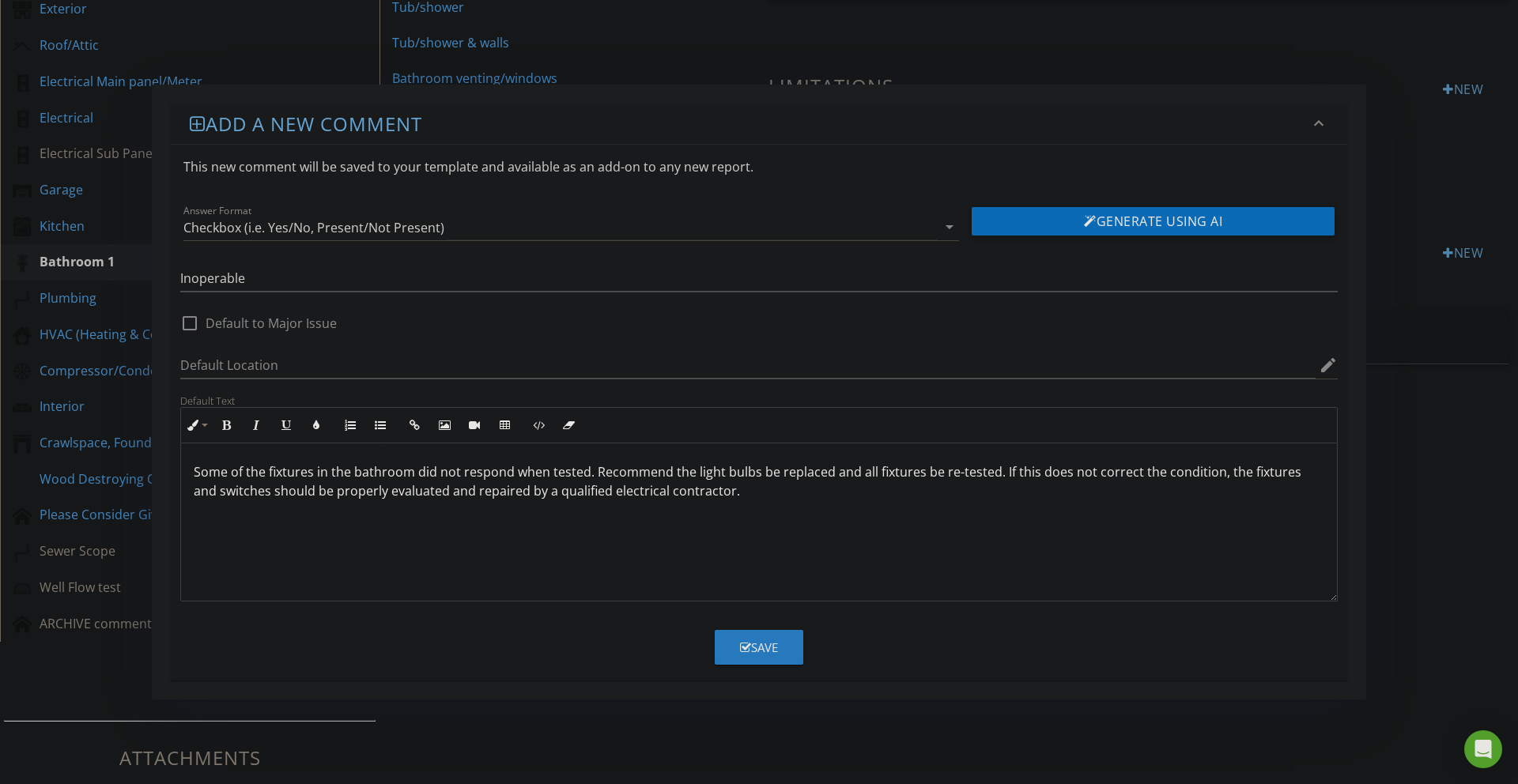
click at [750, 636] on button "Save" at bounding box center [759, 647] width 88 height 35
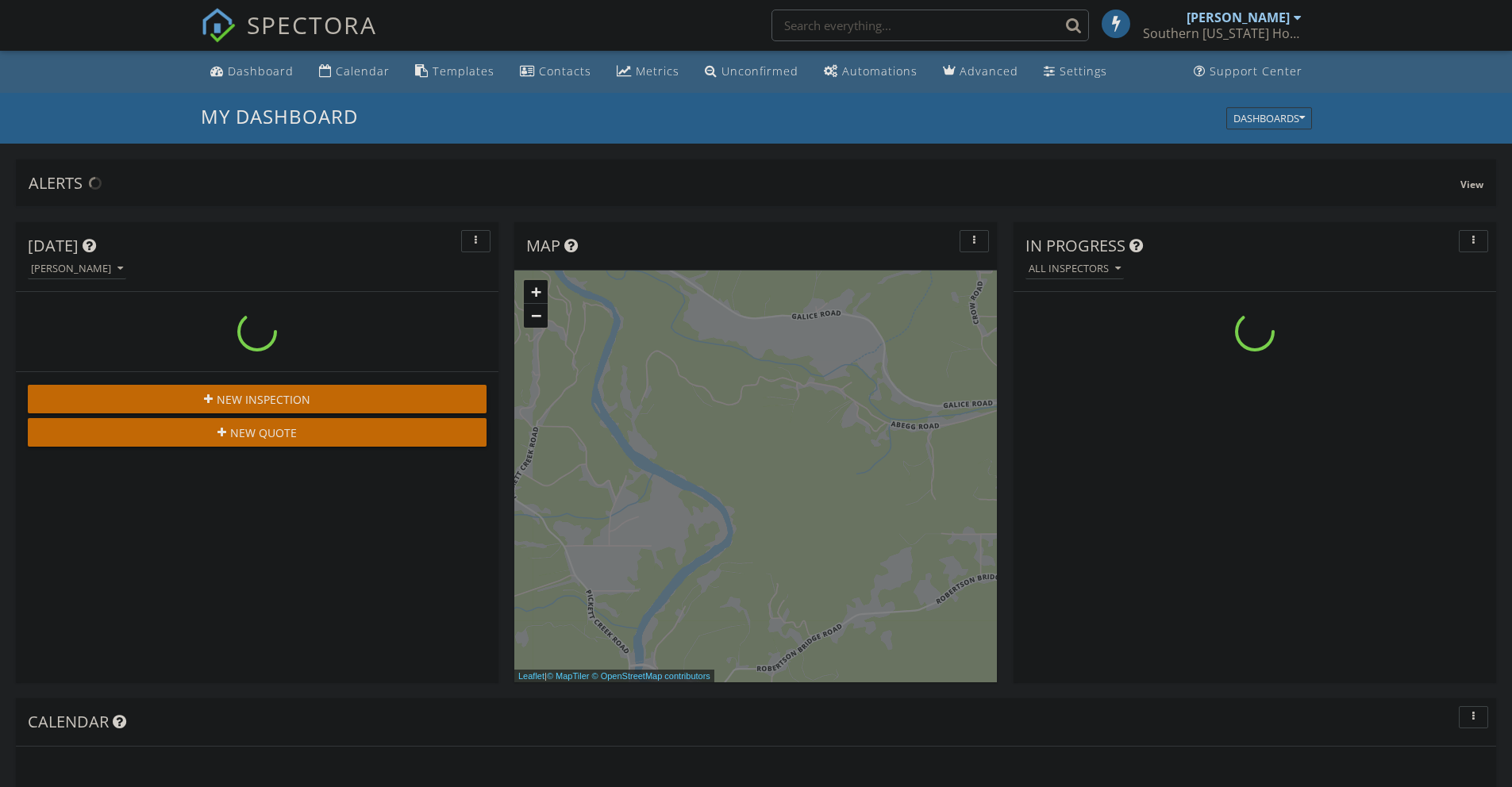
scroll to position [1469, 1536]
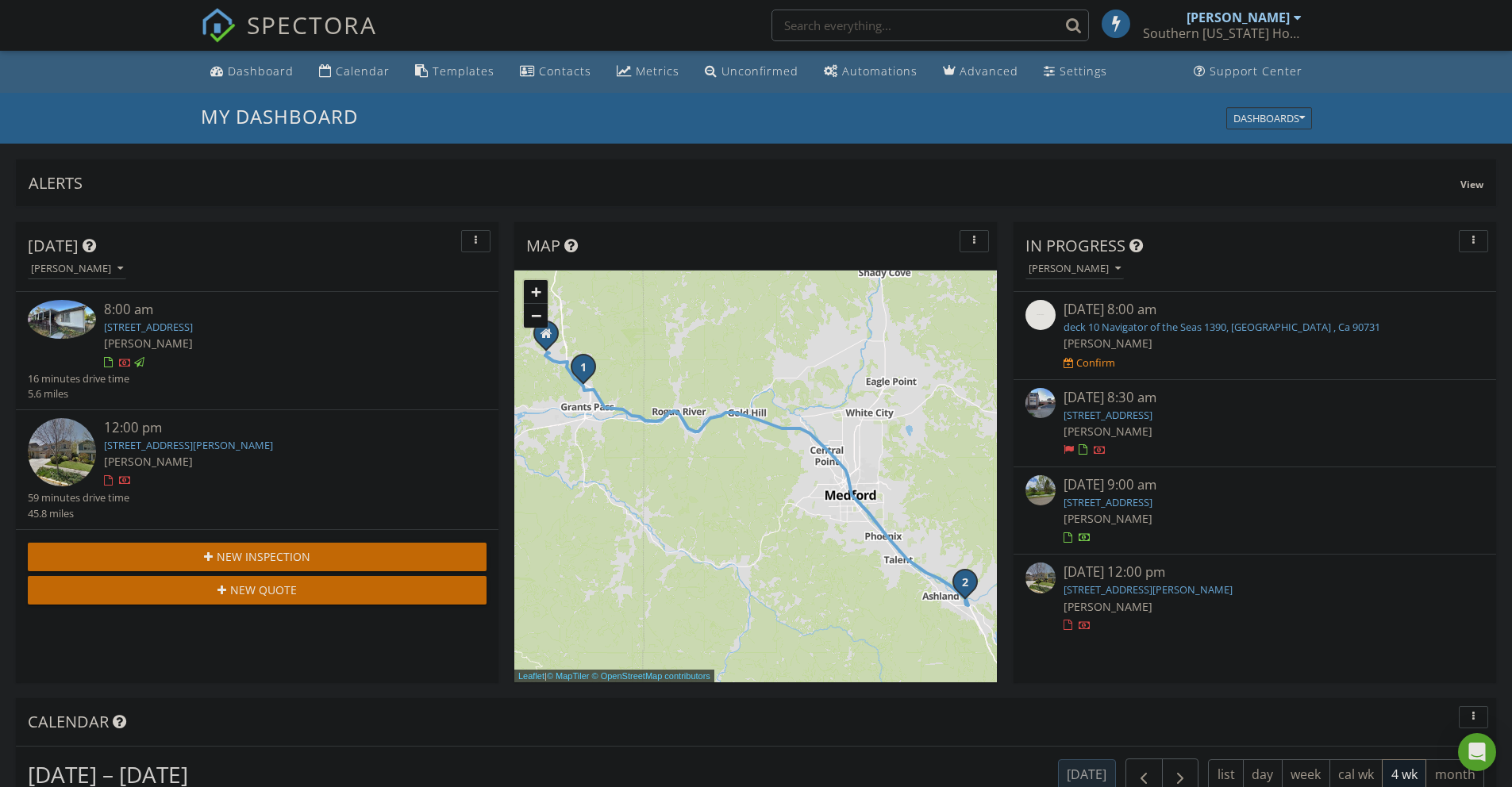
click at [808, 22] on input "text" at bounding box center [930, 26] width 318 height 31
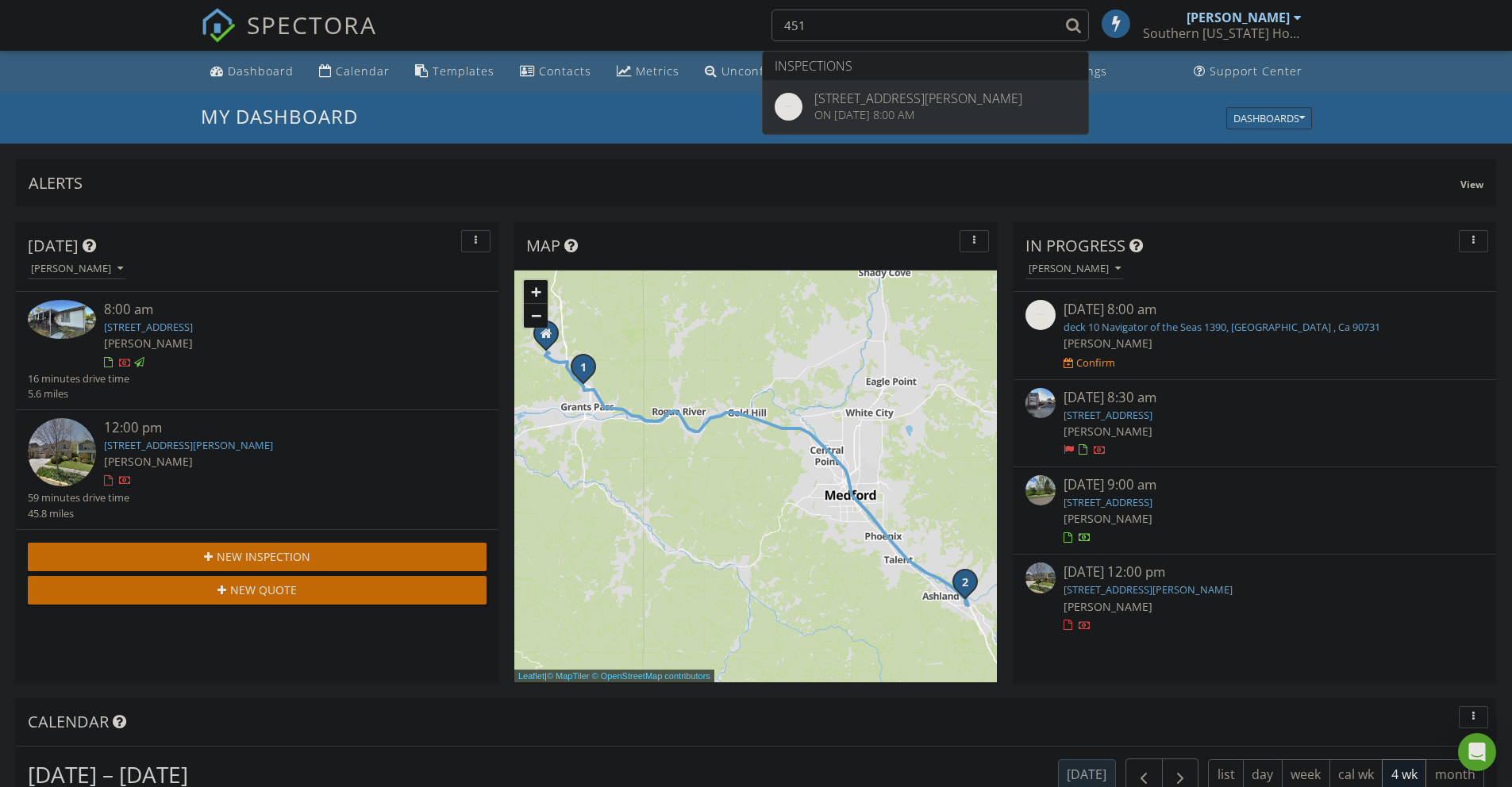
type input "451"
click at [861, 93] on div "My Dashboard Dashboards" at bounding box center [756, 118] width 1512 height 50
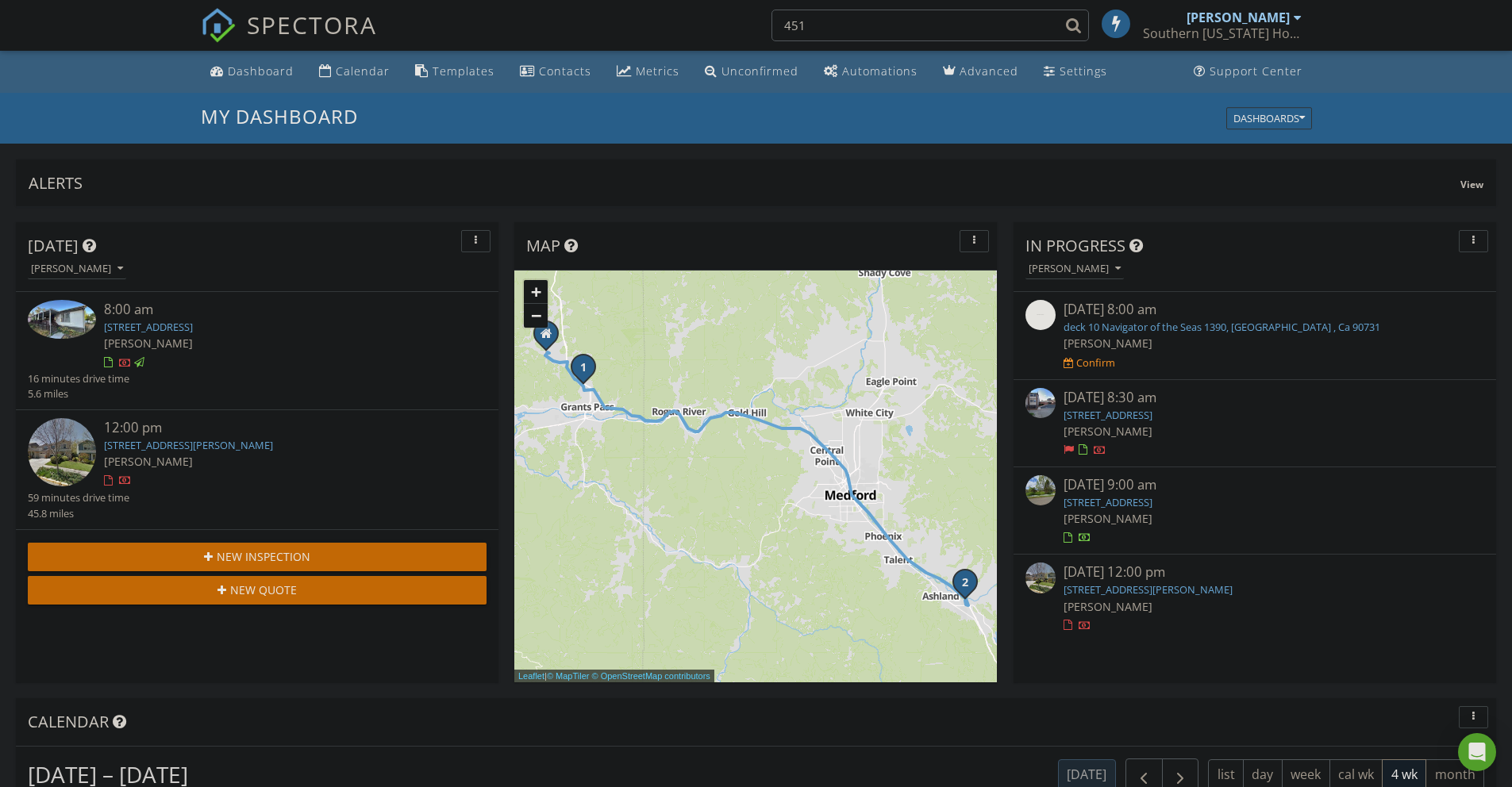
click at [873, 23] on input "451" at bounding box center [930, 26] width 318 height 31
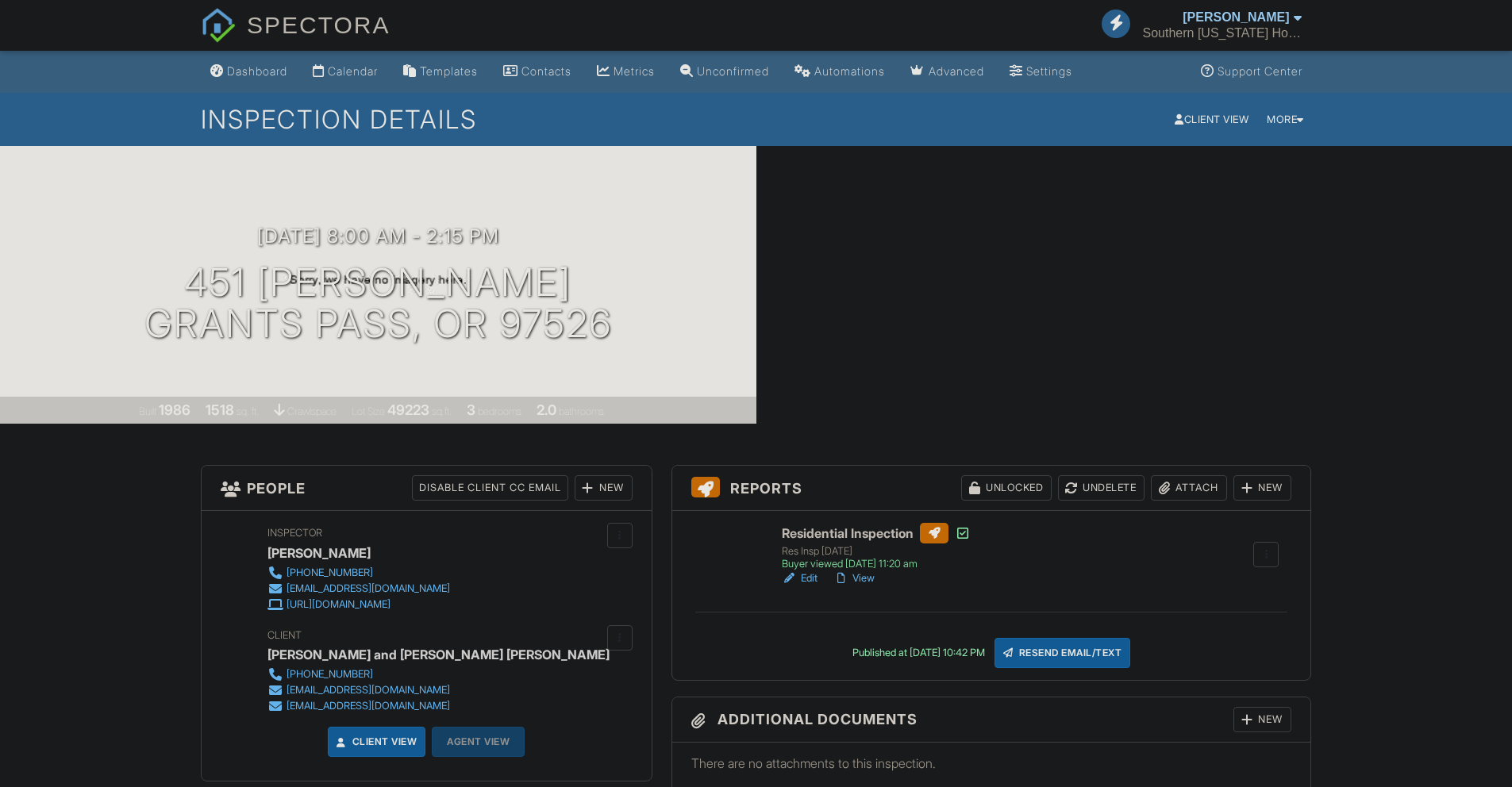
click at [1247, 480] on div at bounding box center [1246, 487] width 16 height 16
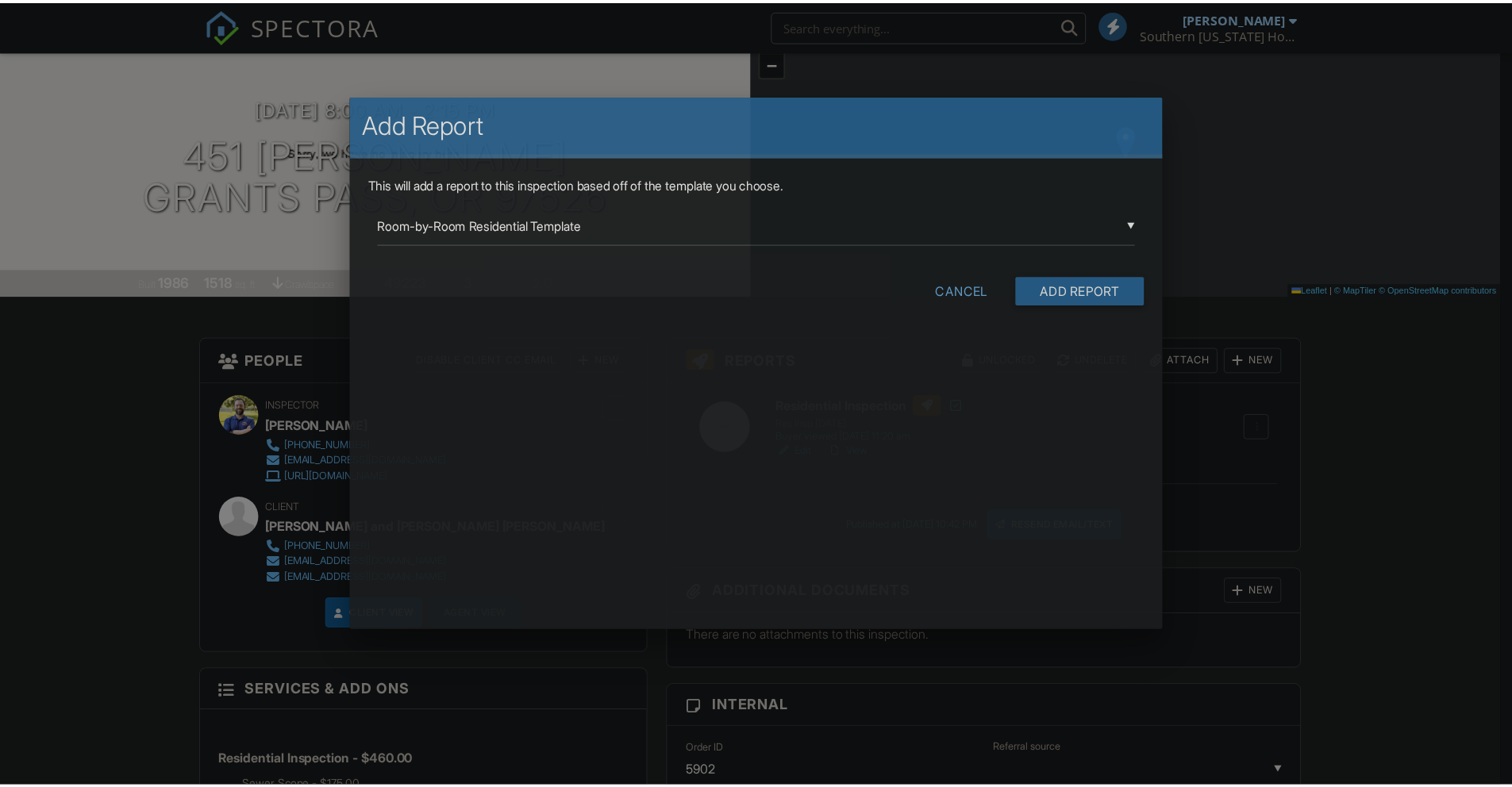
scroll to position [127, 0]
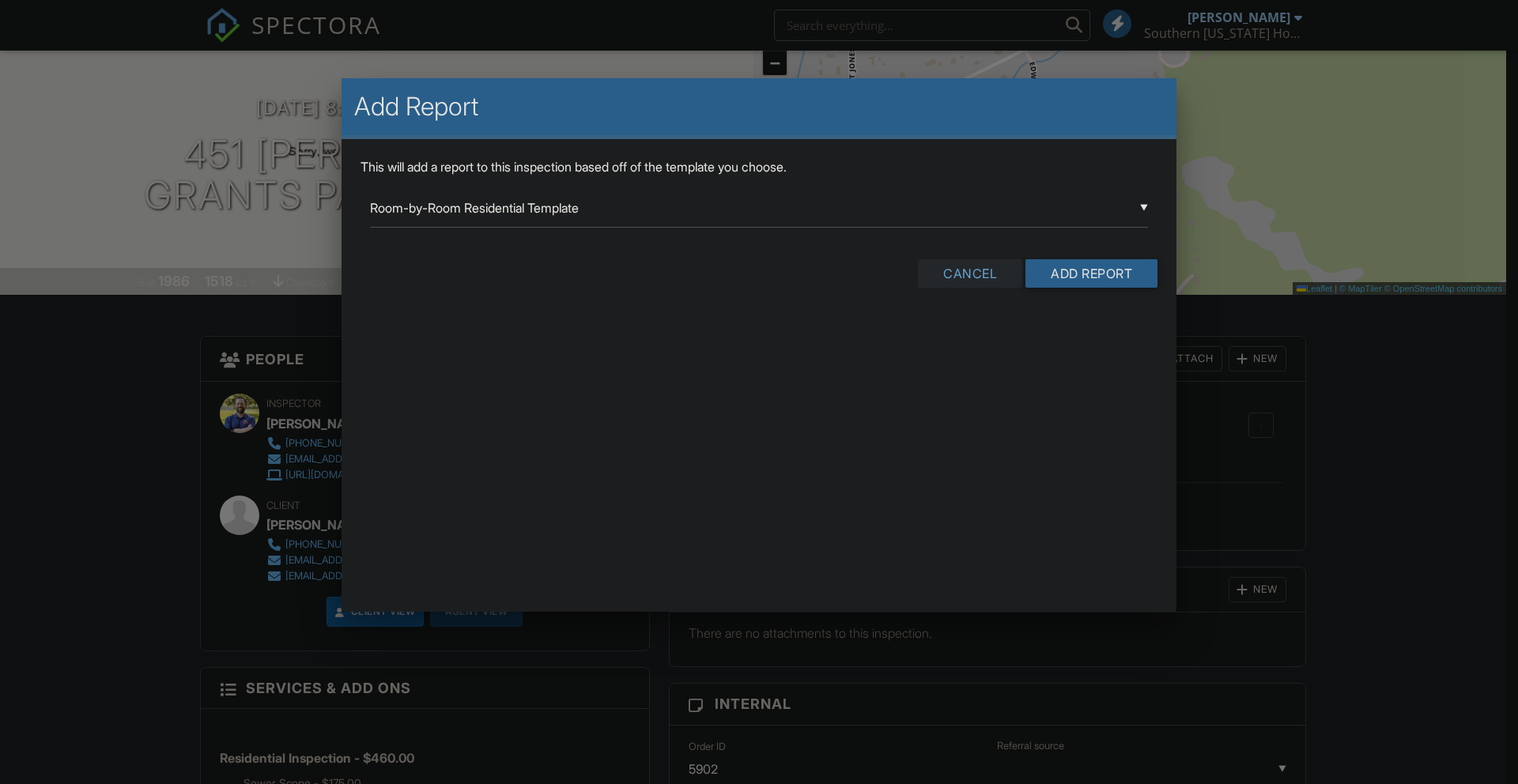
click at [968, 268] on div "Cancel" at bounding box center [970, 273] width 105 height 29
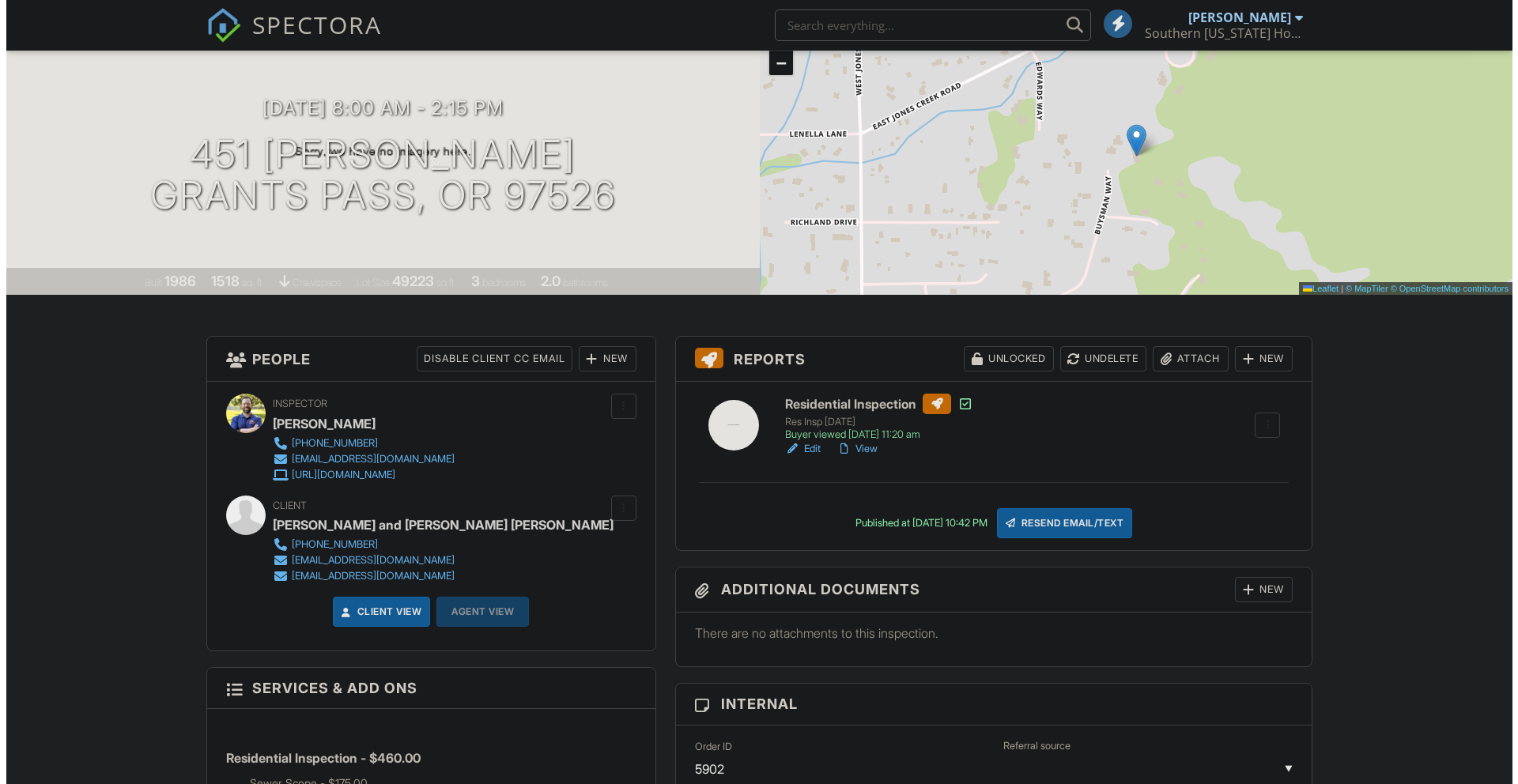
scroll to position [0, 0]
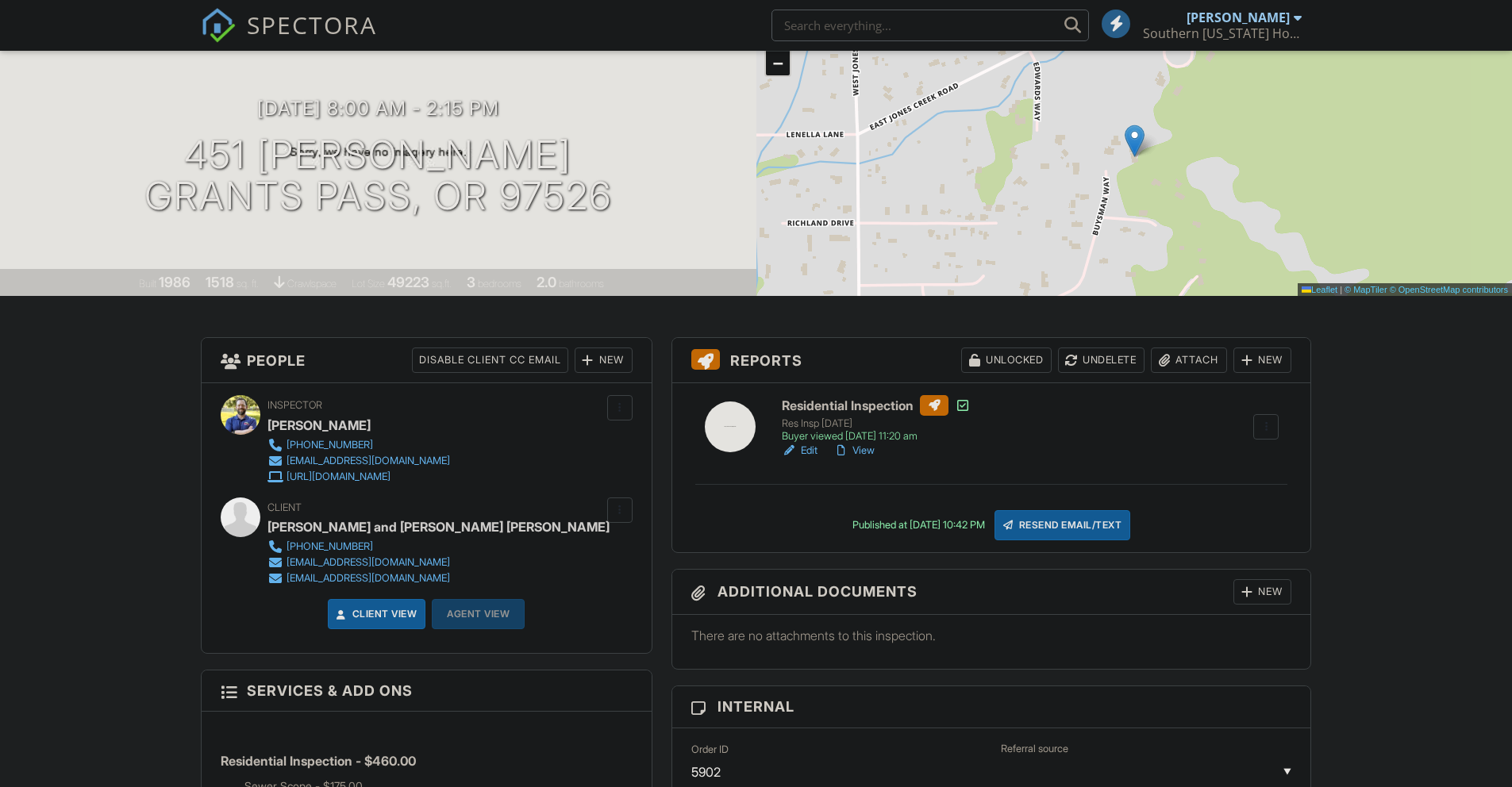
click at [1176, 364] on div "Attach" at bounding box center [1188, 360] width 76 height 26
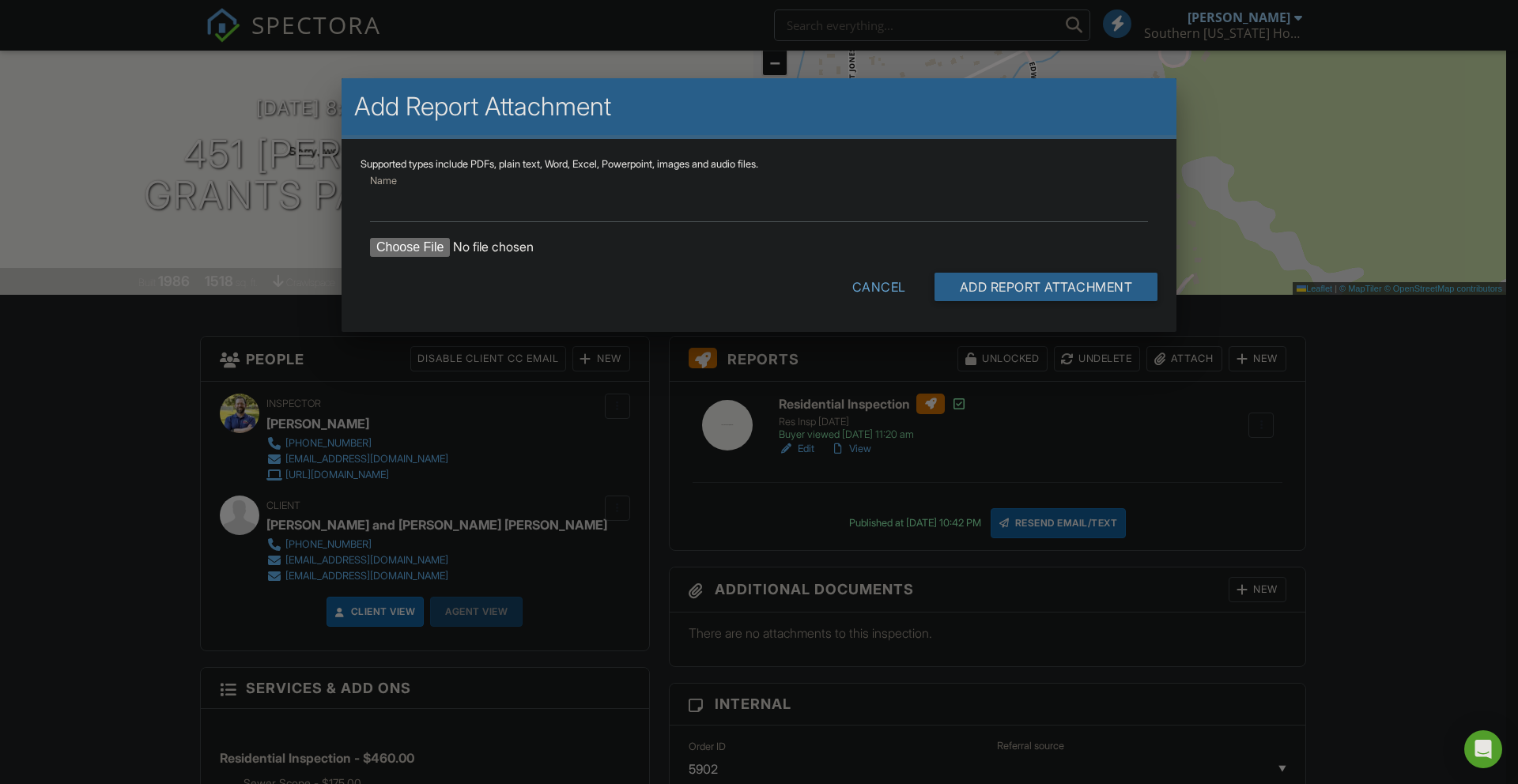
click at [426, 246] on input "file" at bounding box center [505, 247] width 269 height 19
type input "C:\fakepath\451 Buysman water sample results.pdf"
click at [991, 281] on input "Add Report Attachment" at bounding box center [1046, 287] width 223 height 29
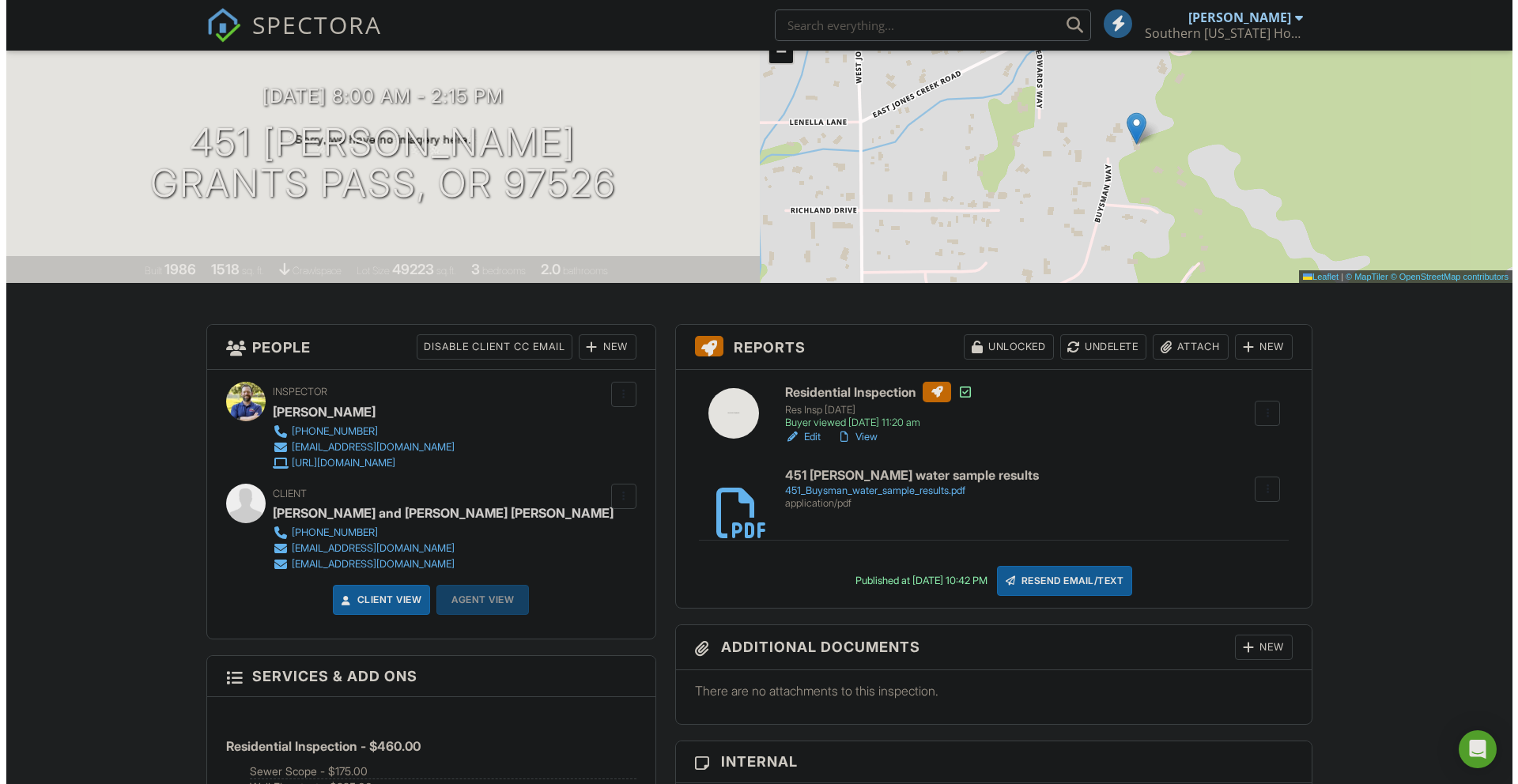
scroll to position [138, 0]
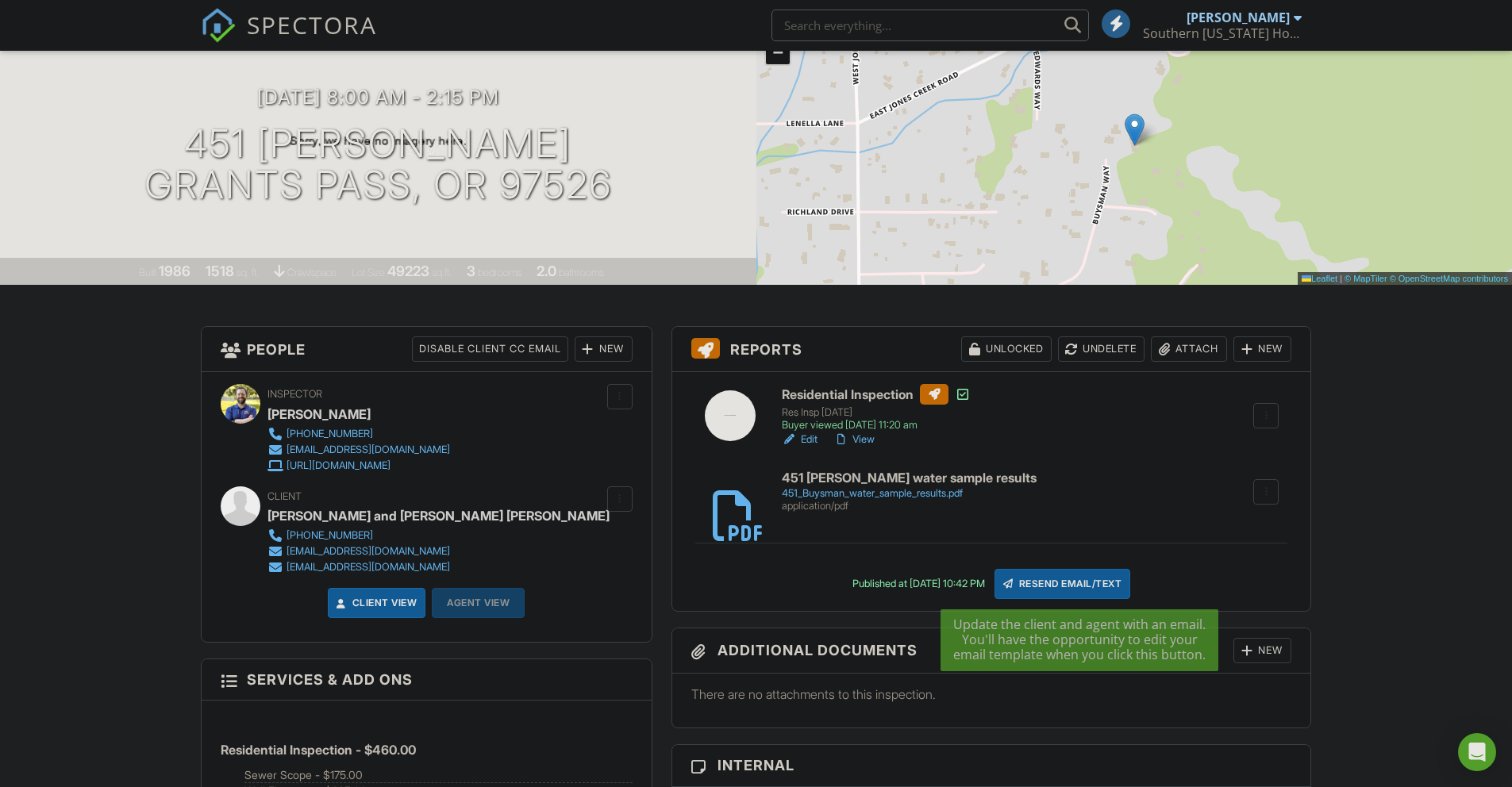
click at [1098, 578] on div "Resend Email/Text" at bounding box center [1062, 583] width 137 height 30
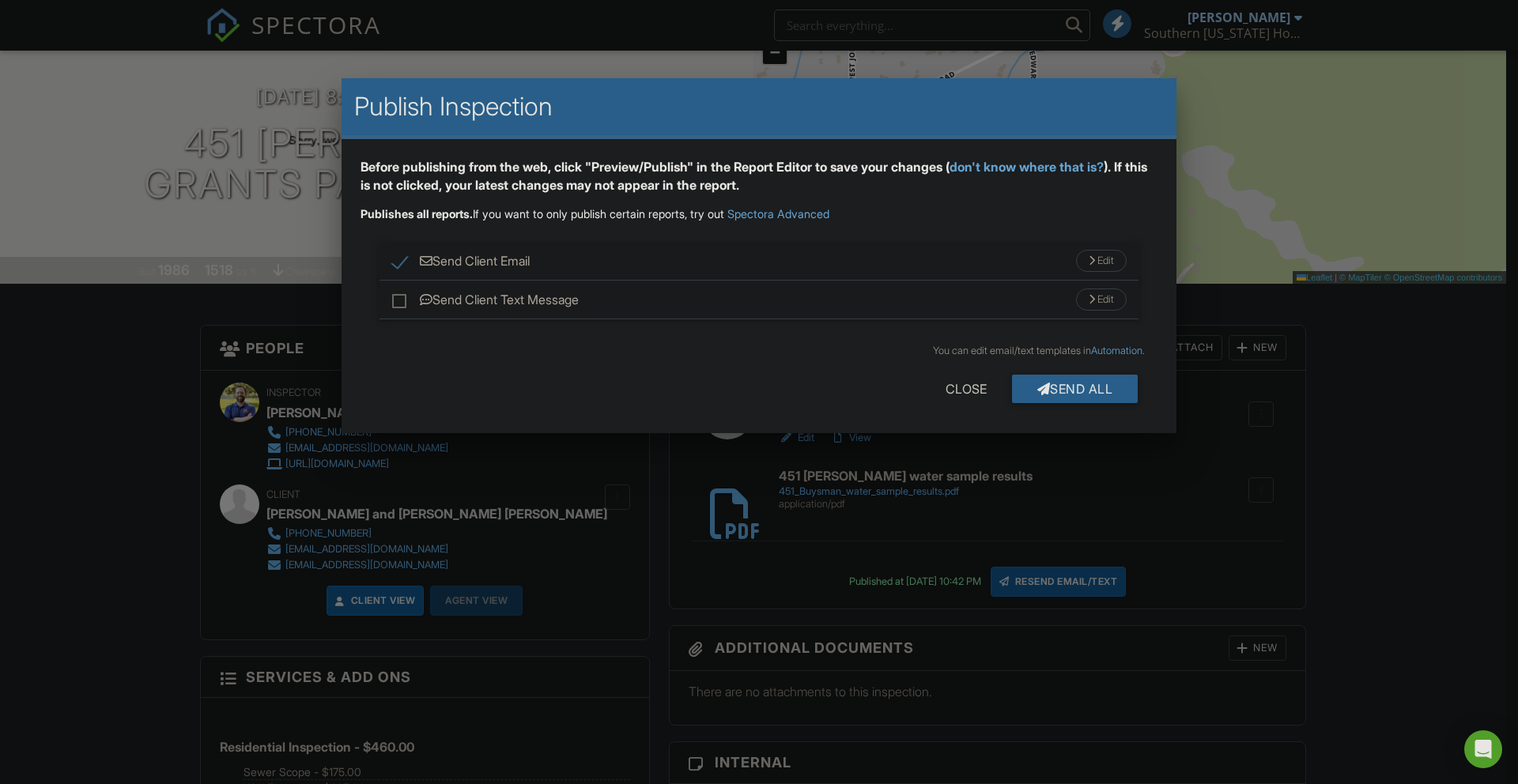
click at [394, 302] on label "Send Client Text Message" at bounding box center [486, 303] width 186 height 20
click at [394, 298] on input "Send Client Text Message" at bounding box center [397, 292] width 10 height 10
checkbox input "true"
click at [1085, 383] on div "Send All" at bounding box center [1074, 388] width 126 height 29
